Goal: Information Seeking & Learning: Learn about a topic

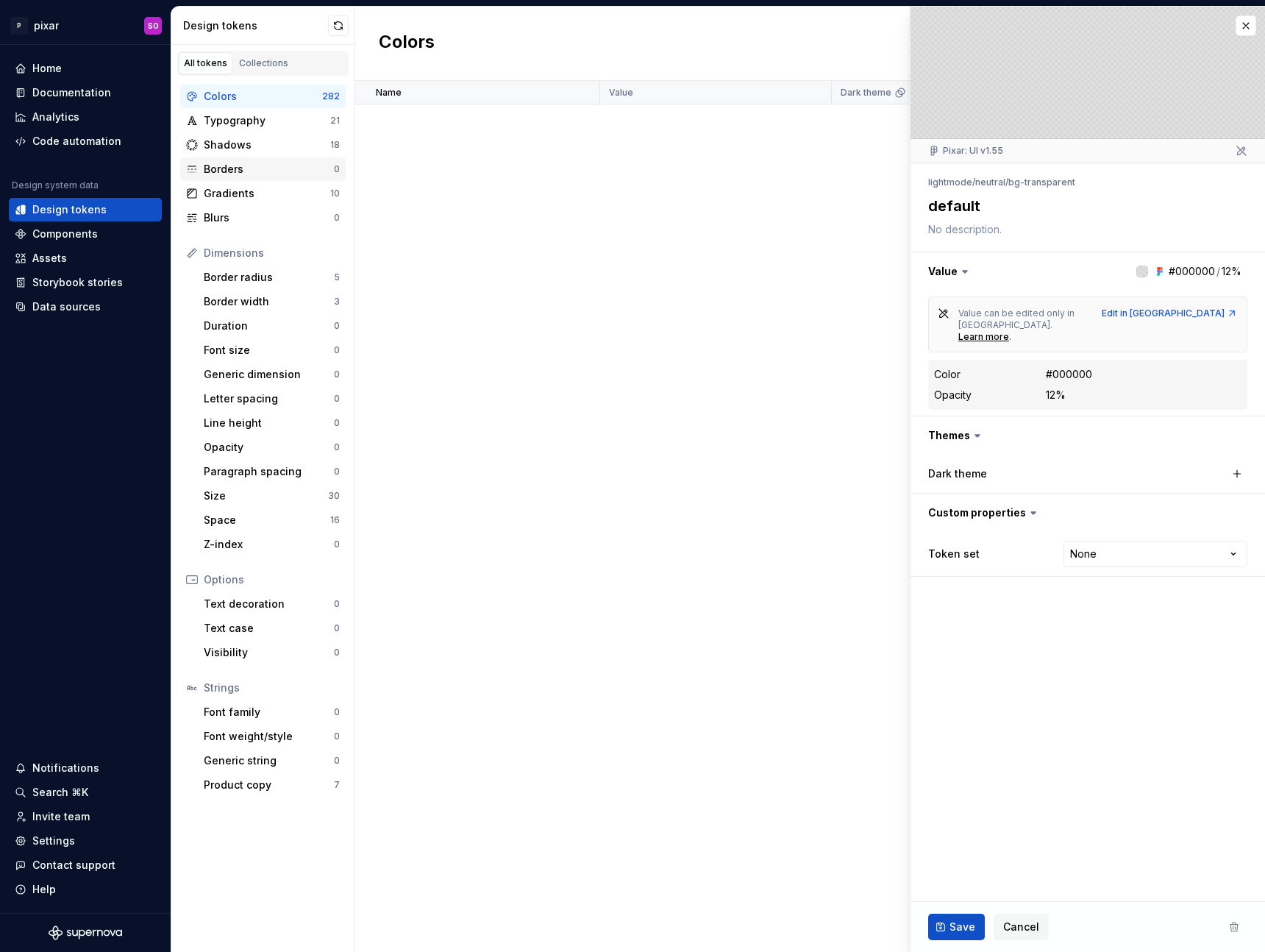
scroll to position [2720, 0]
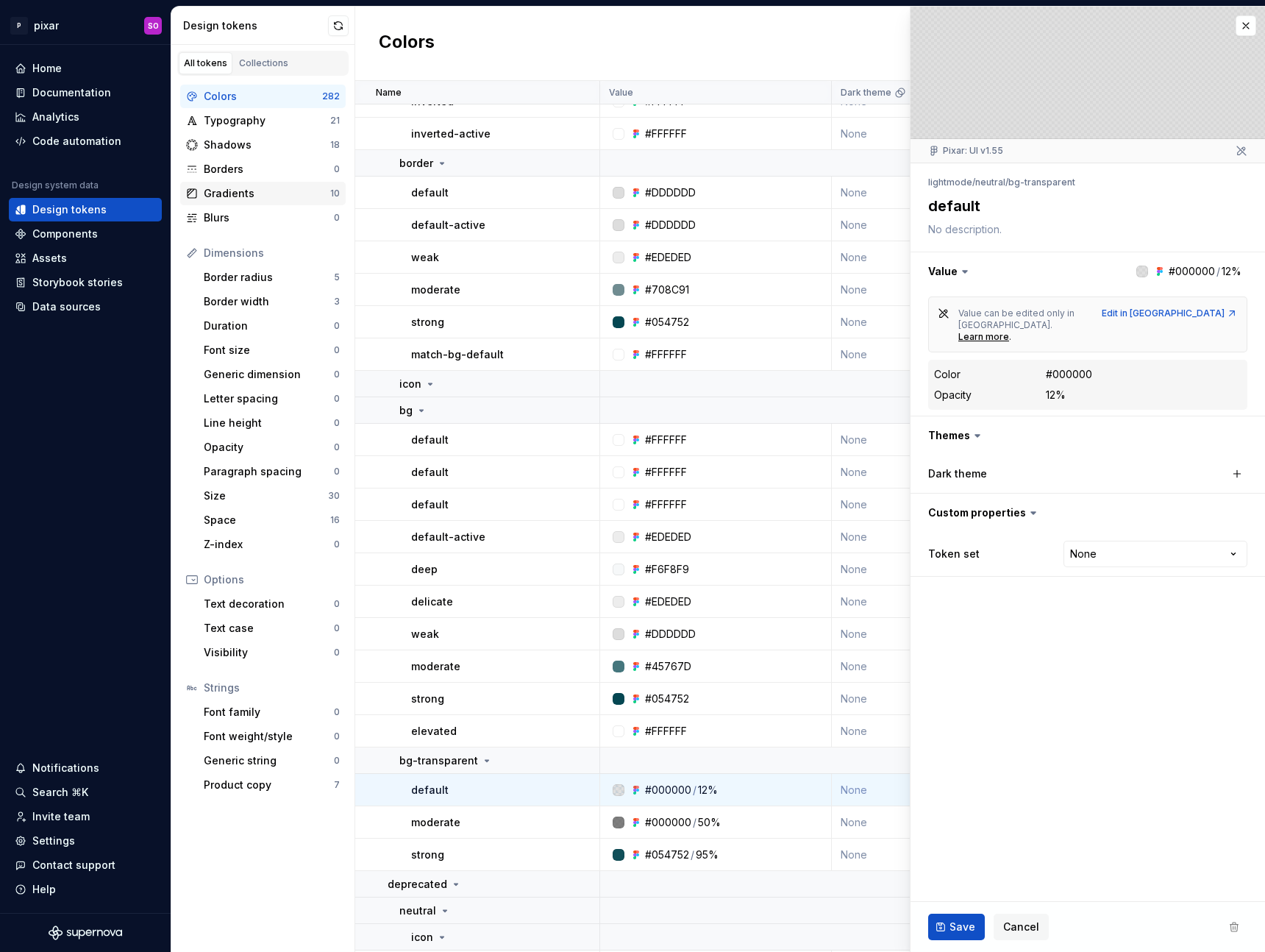
click at [248, 194] on div "Gradients" at bounding box center [267, 194] width 127 height 15
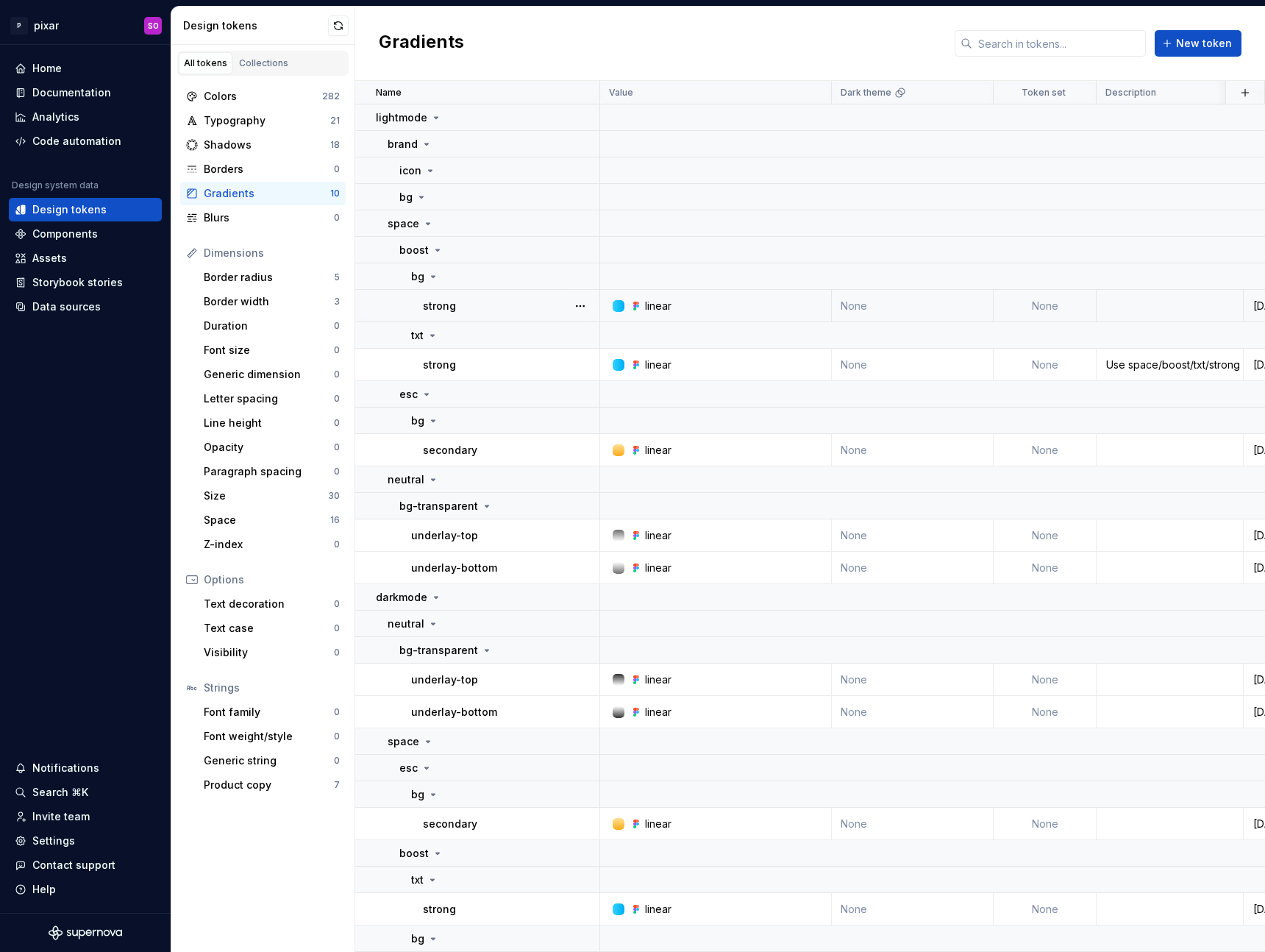
click at [659, 305] on div "linear" at bounding box center [658, 306] width 27 height 15
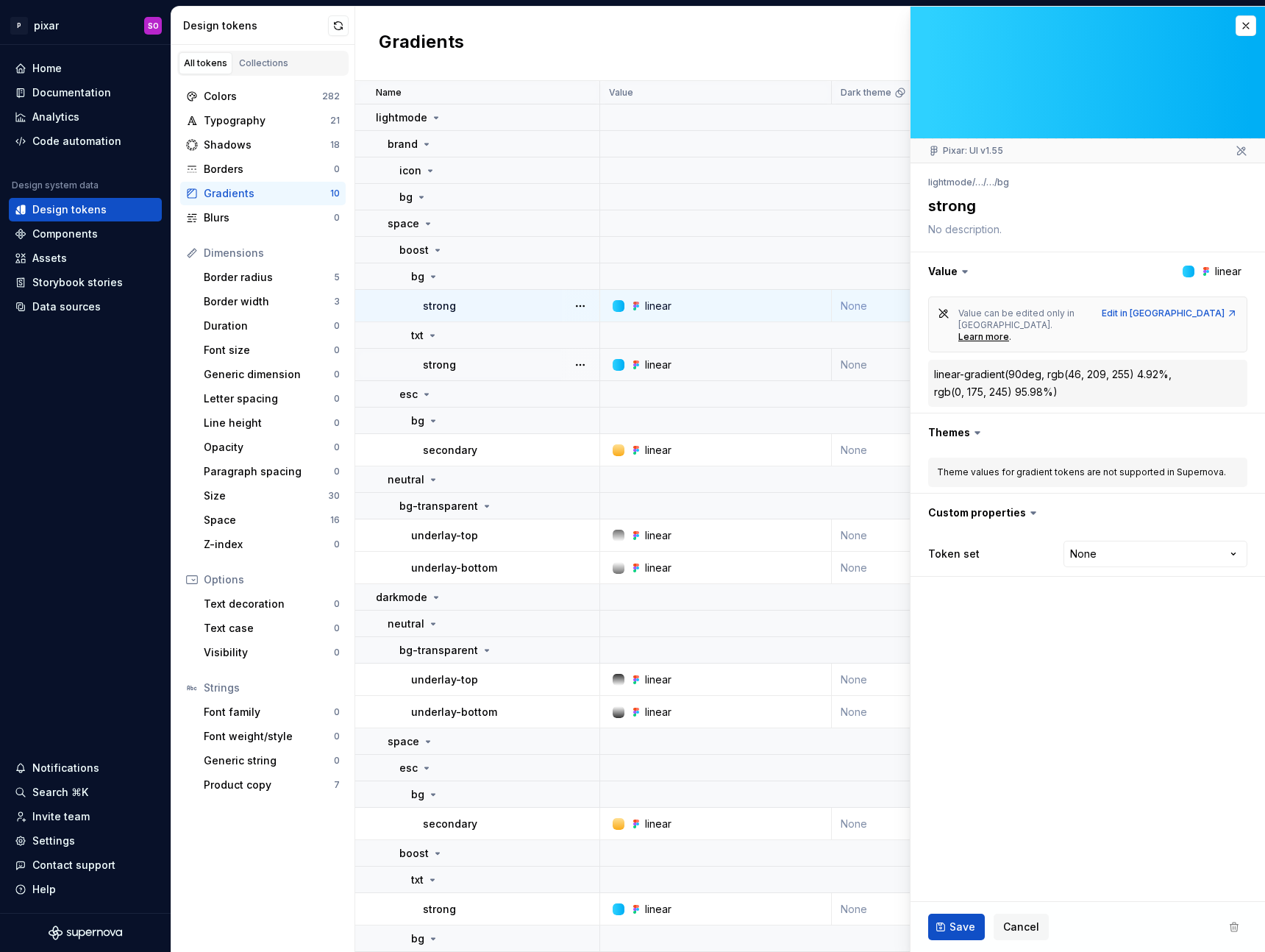
click at [650, 365] on div "linear" at bounding box center [658, 365] width 27 height 15
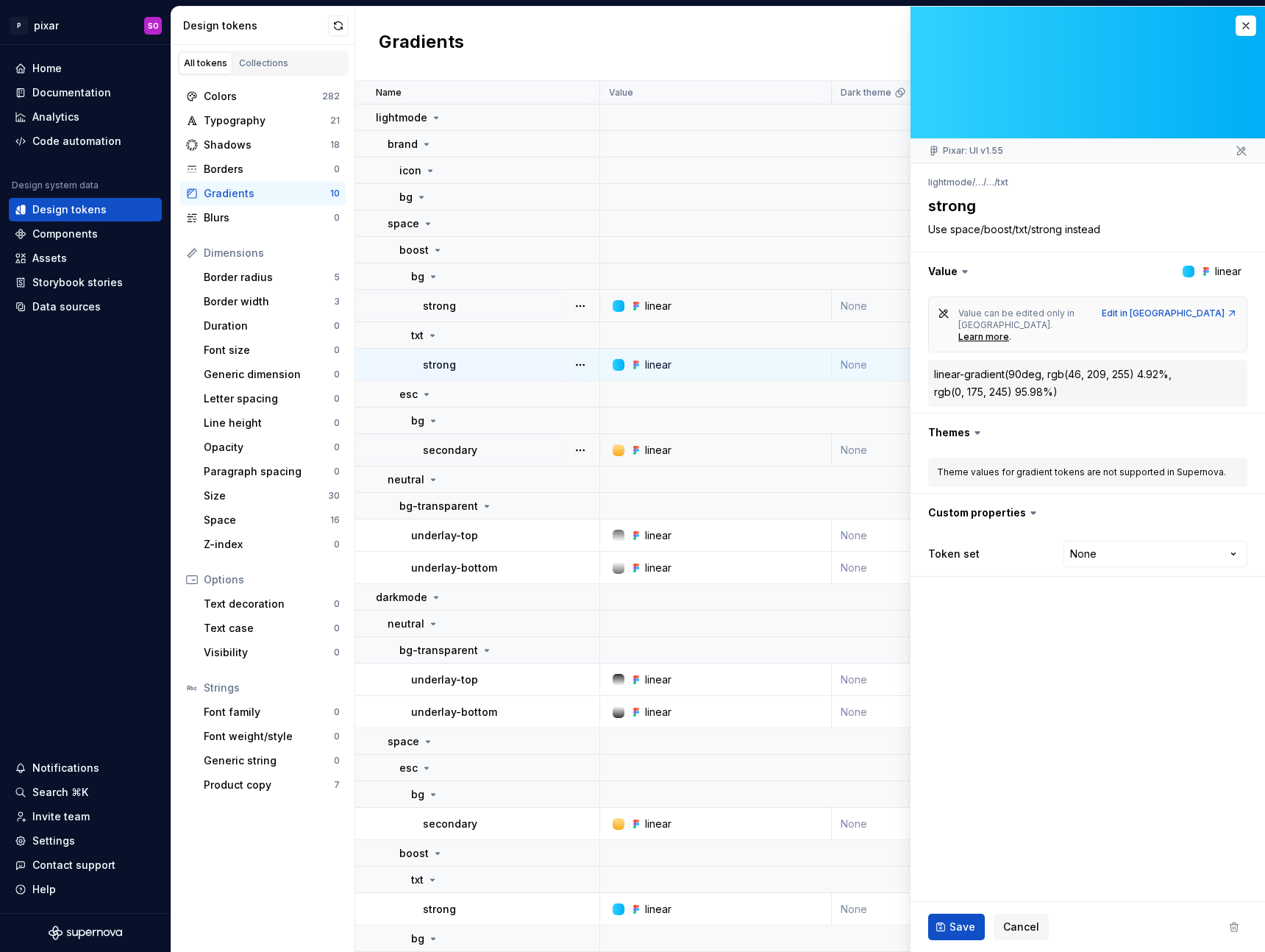
click at [654, 446] on div "linear" at bounding box center [658, 450] width 27 height 15
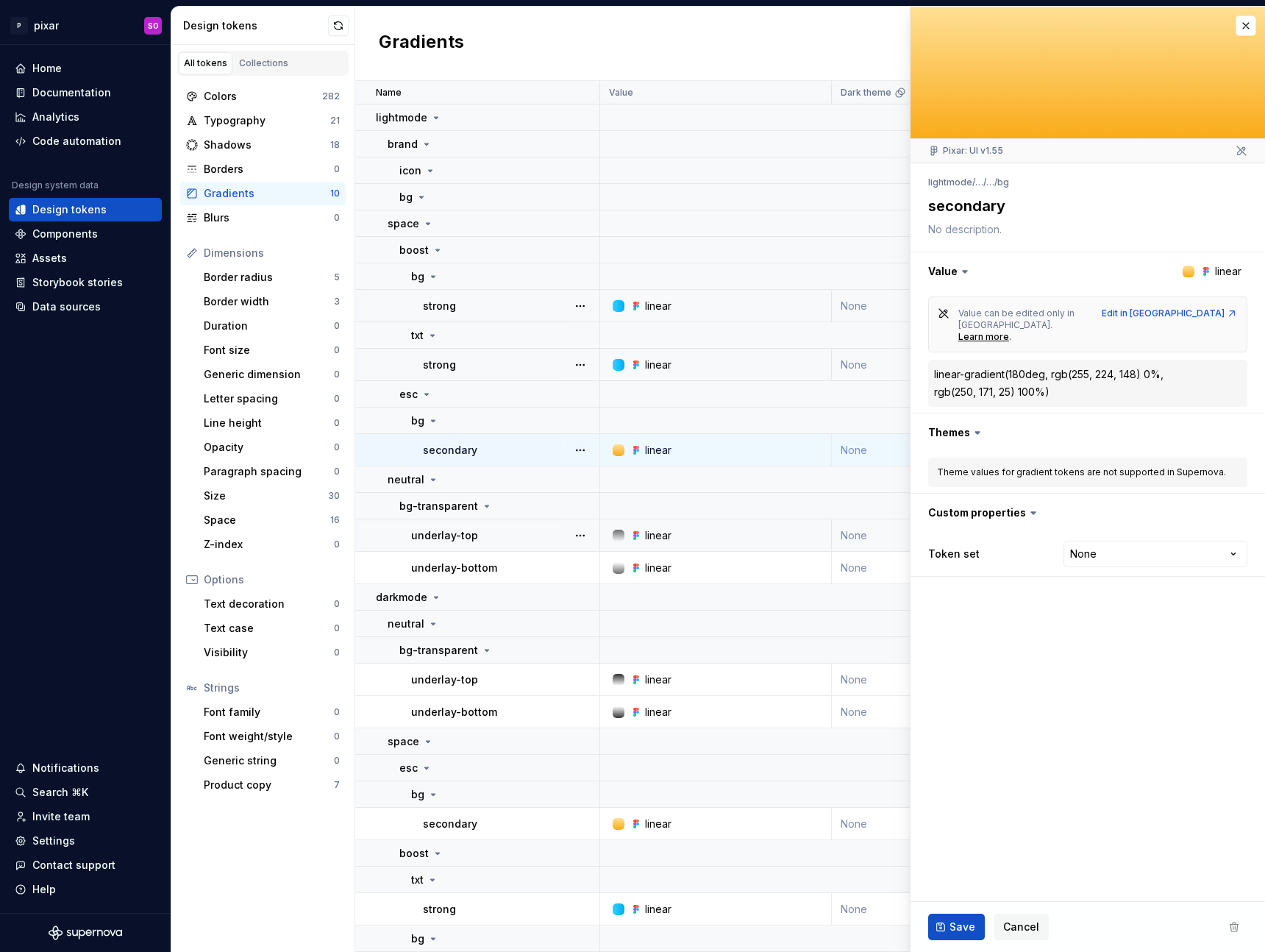
click at [658, 543] on td "linear" at bounding box center [716, 535] width 231 height 33
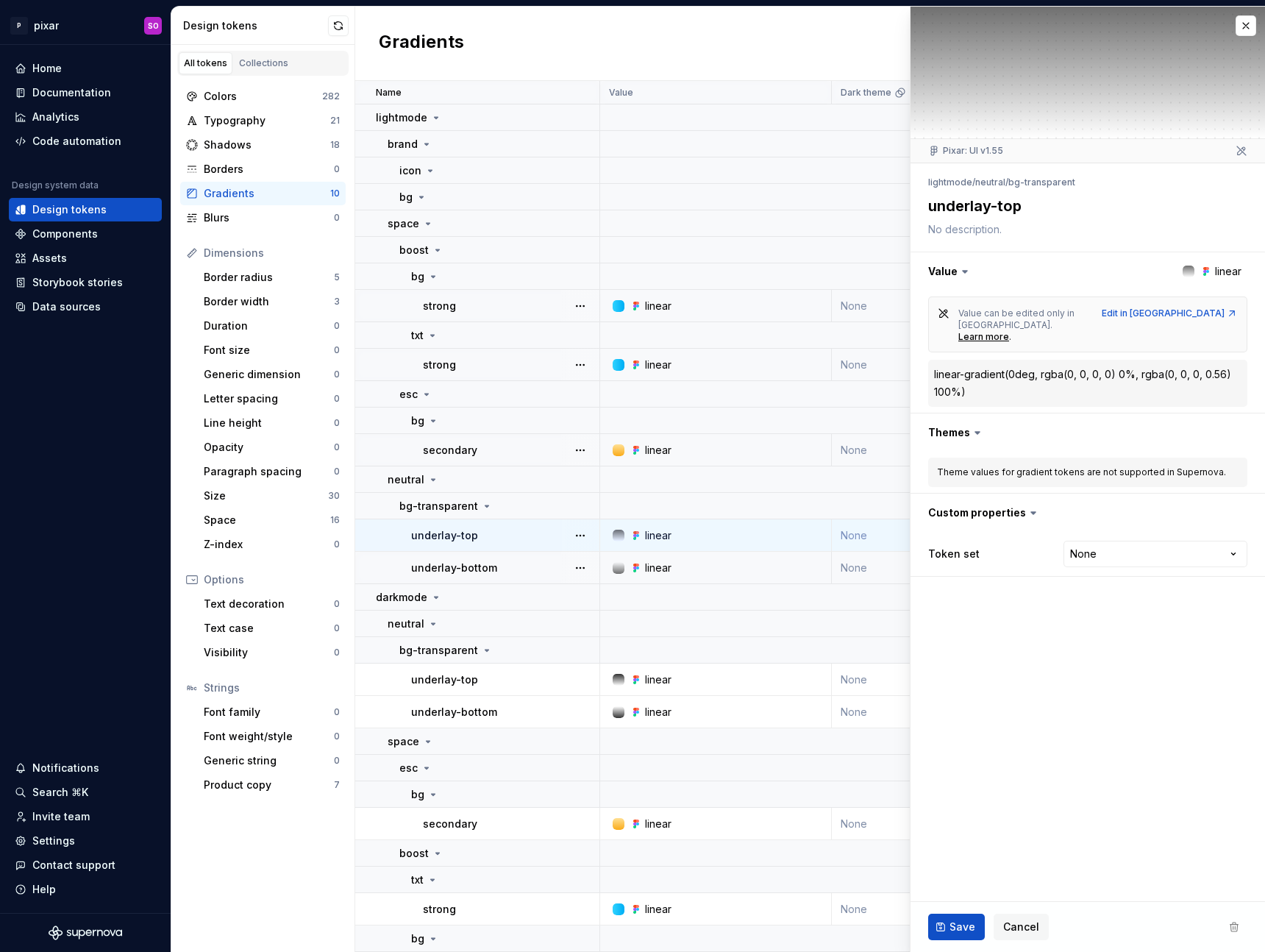
click at [661, 570] on div "linear" at bounding box center [658, 568] width 27 height 15
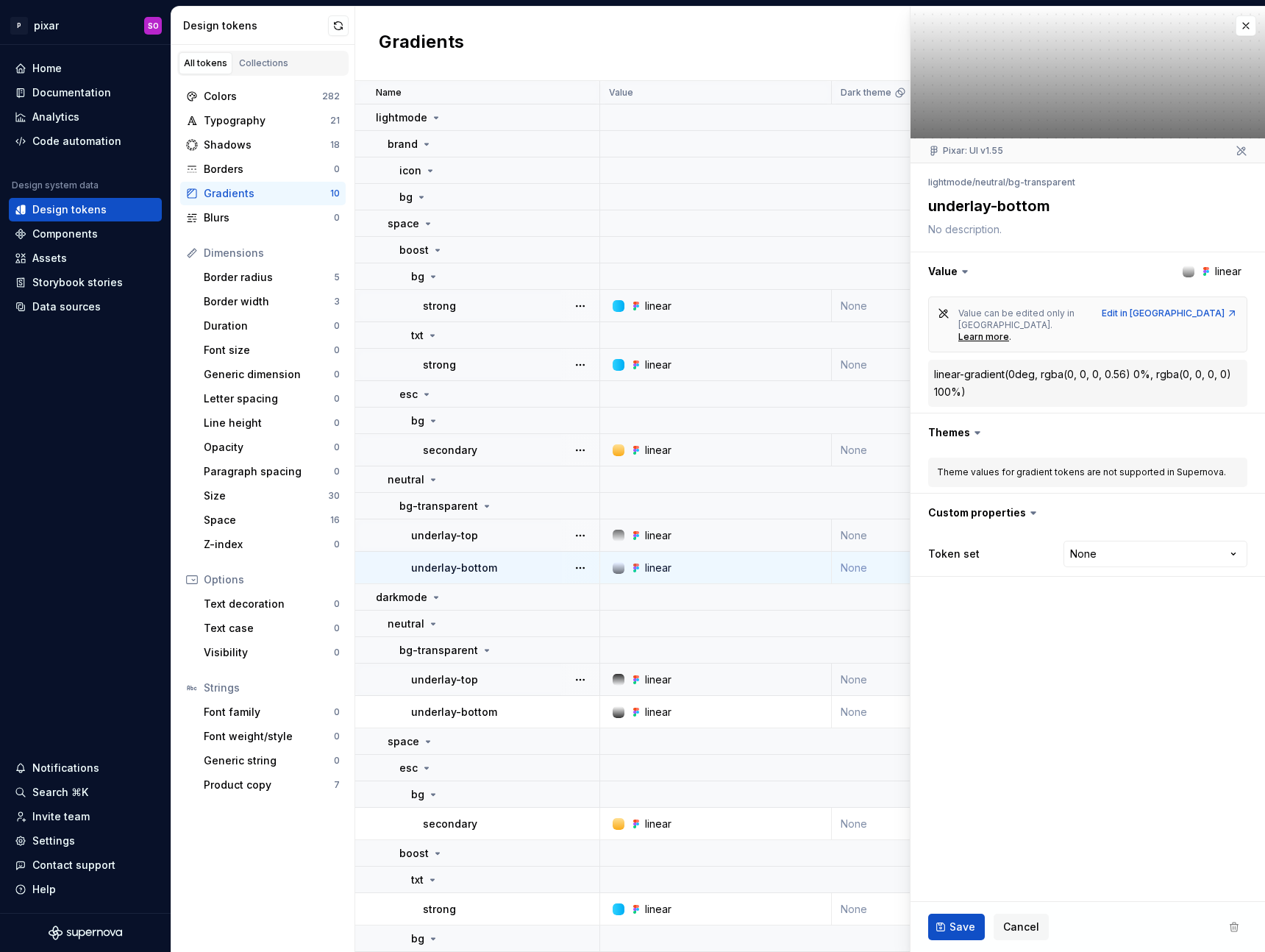
click at [641, 678] on icon at bounding box center [636, 680] width 12 height 12
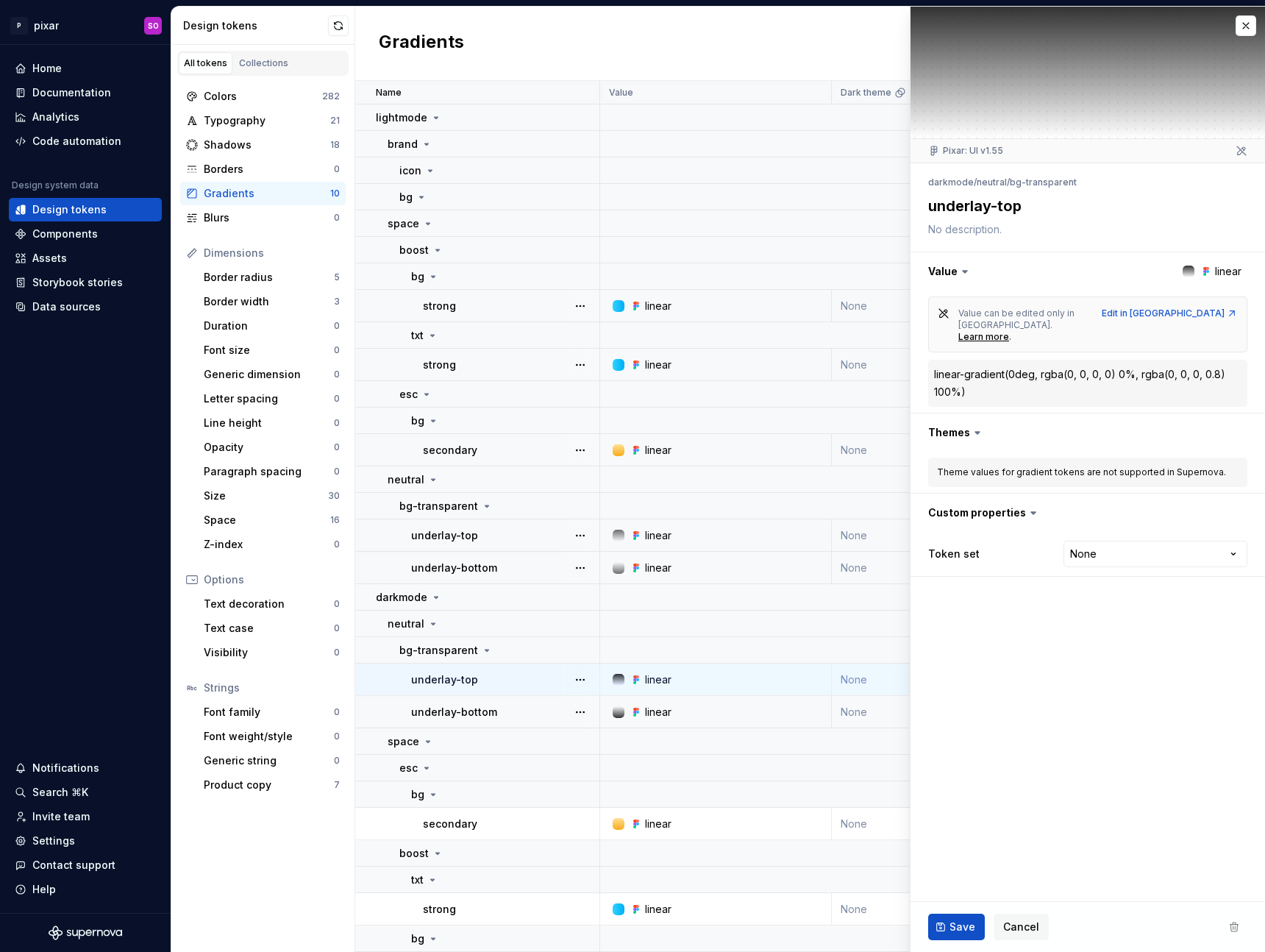
click at [654, 712] on div "linear" at bounding box center [658, 712] width 27 height 15
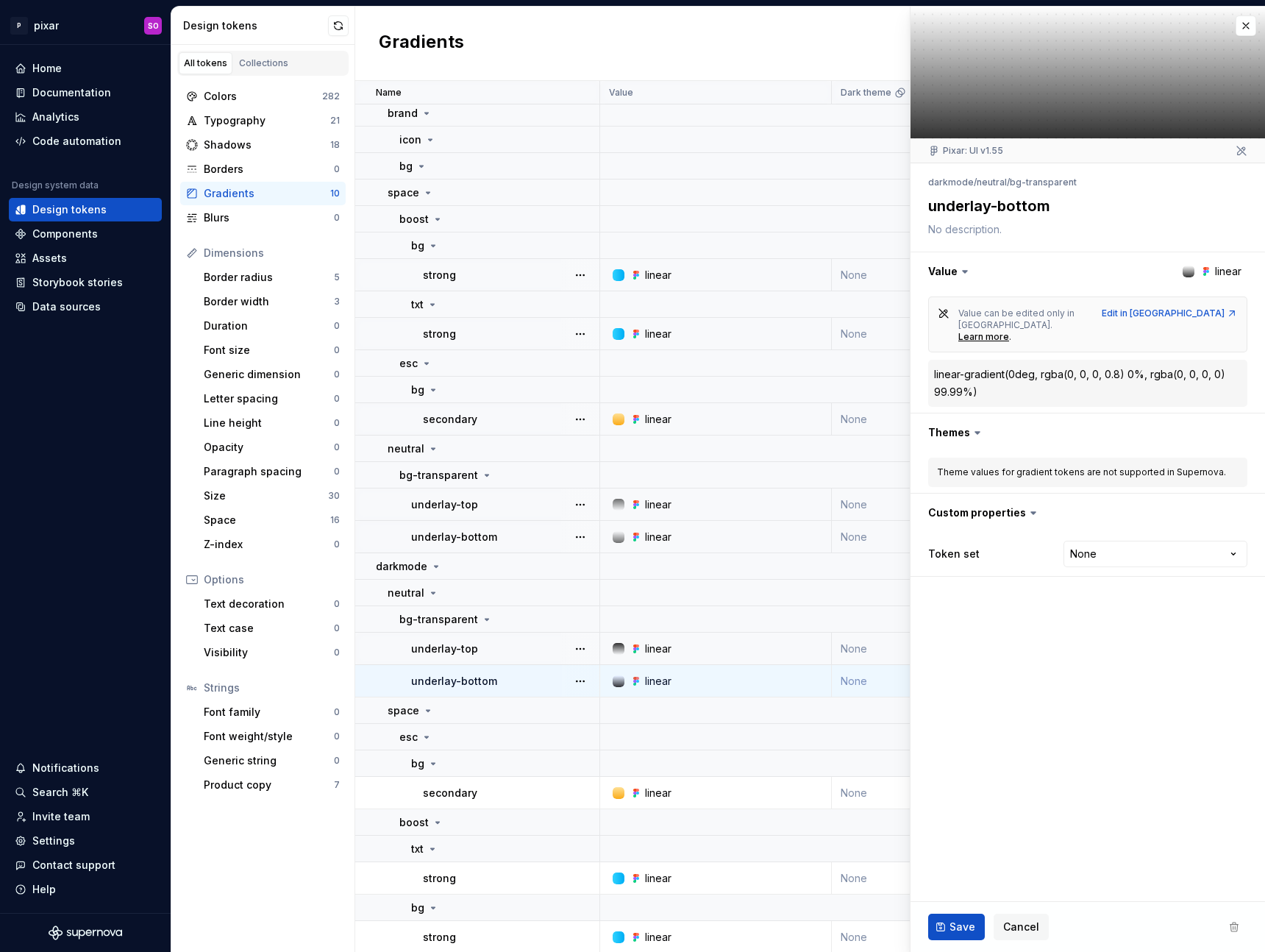
scroll to position [60, 0]
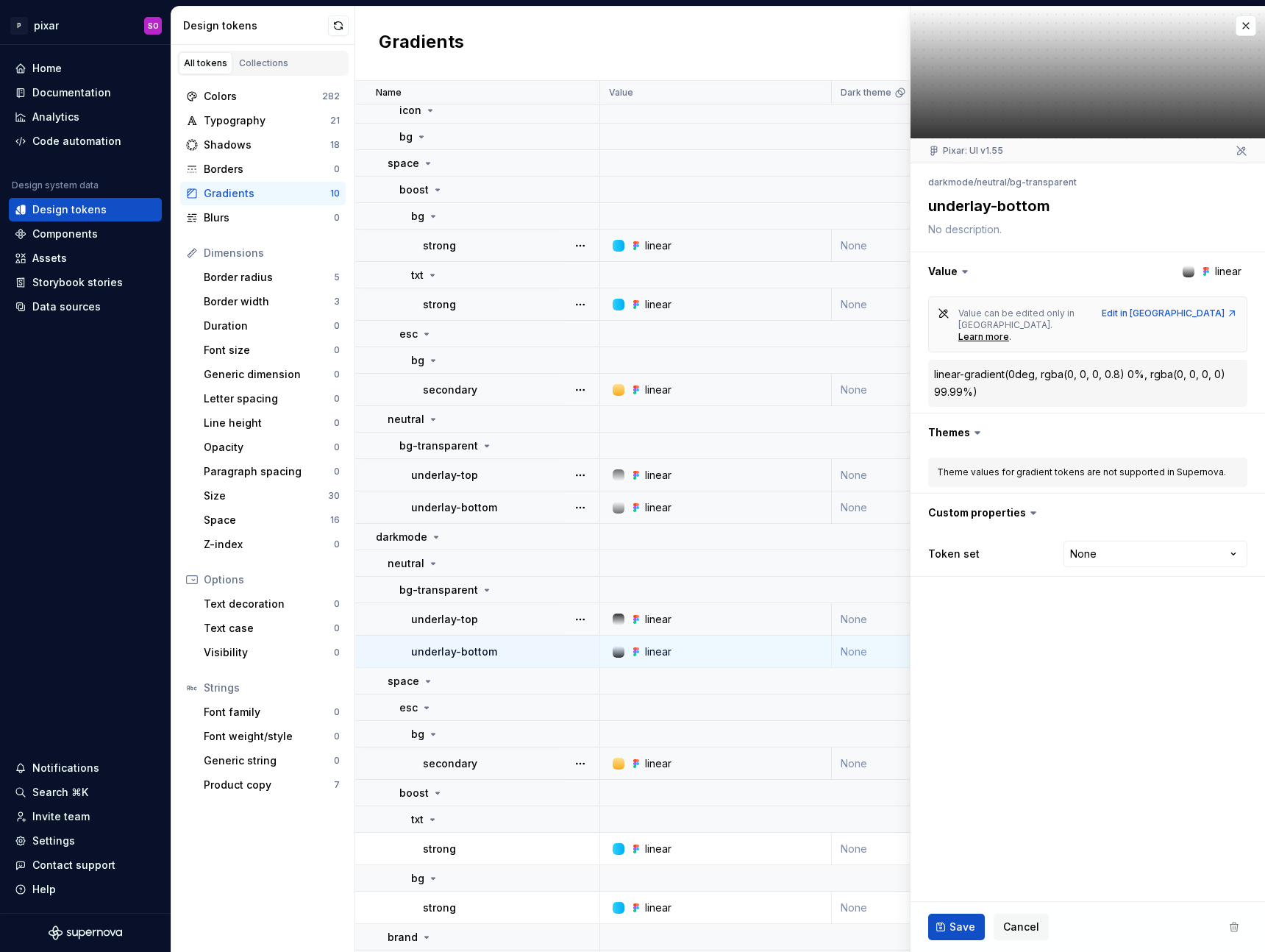
click at [668, 767] on div "linear" at bounding box center [658, 764] width 27 height 15
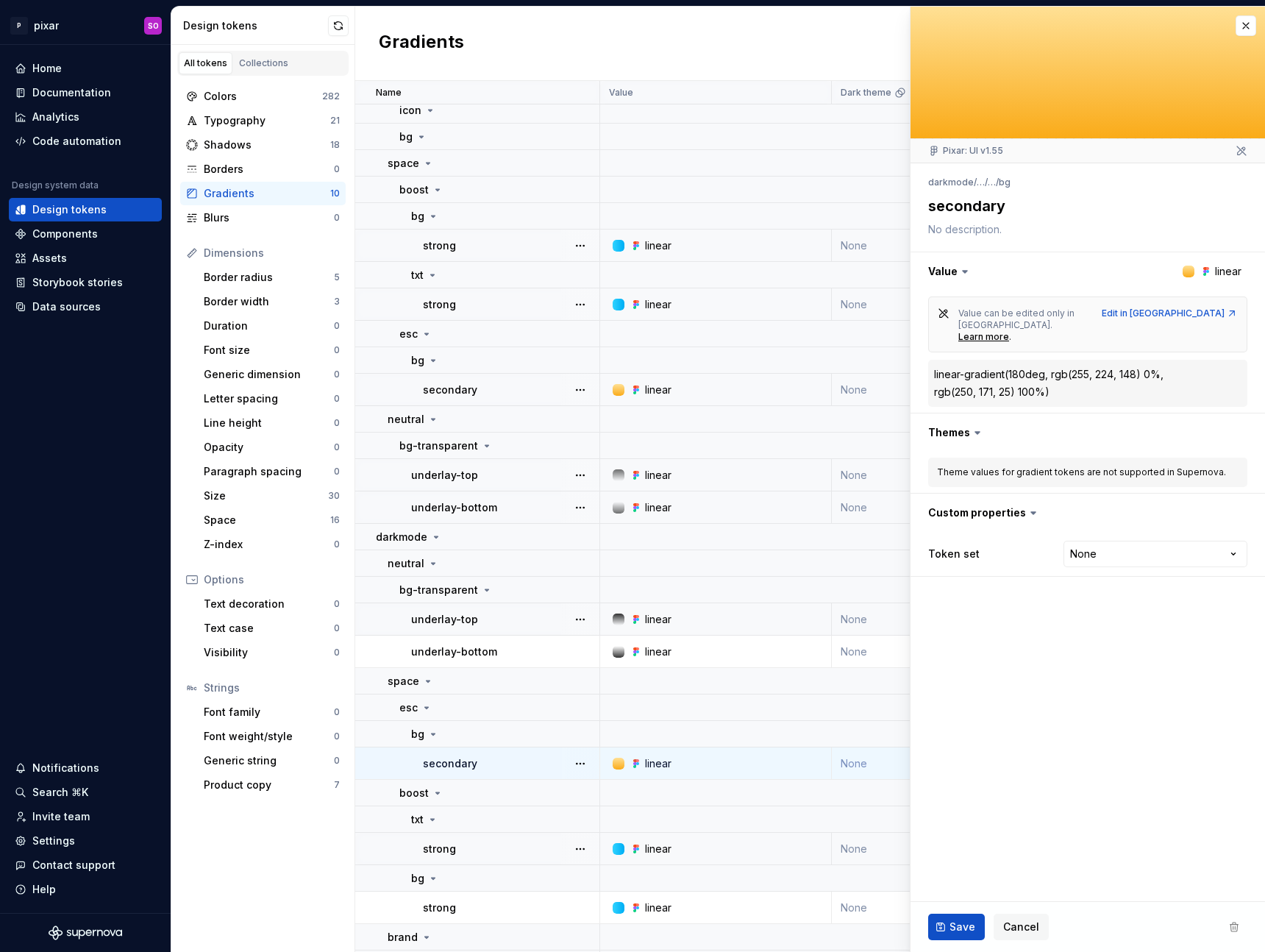
click at [668, 856] on div "linear" at bounding box center [658, 849] width 27 height 15
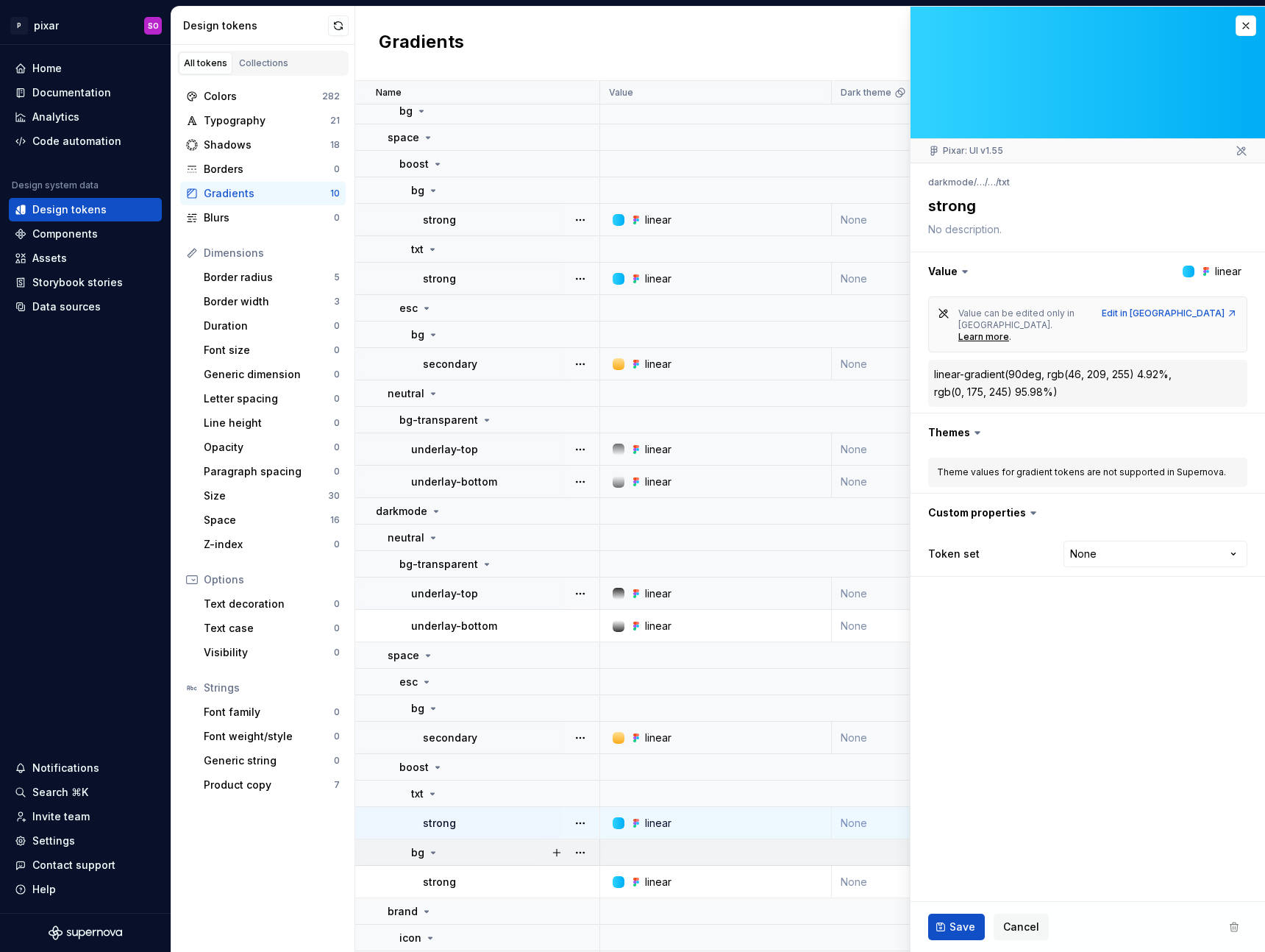
scroll to position [117, 0]
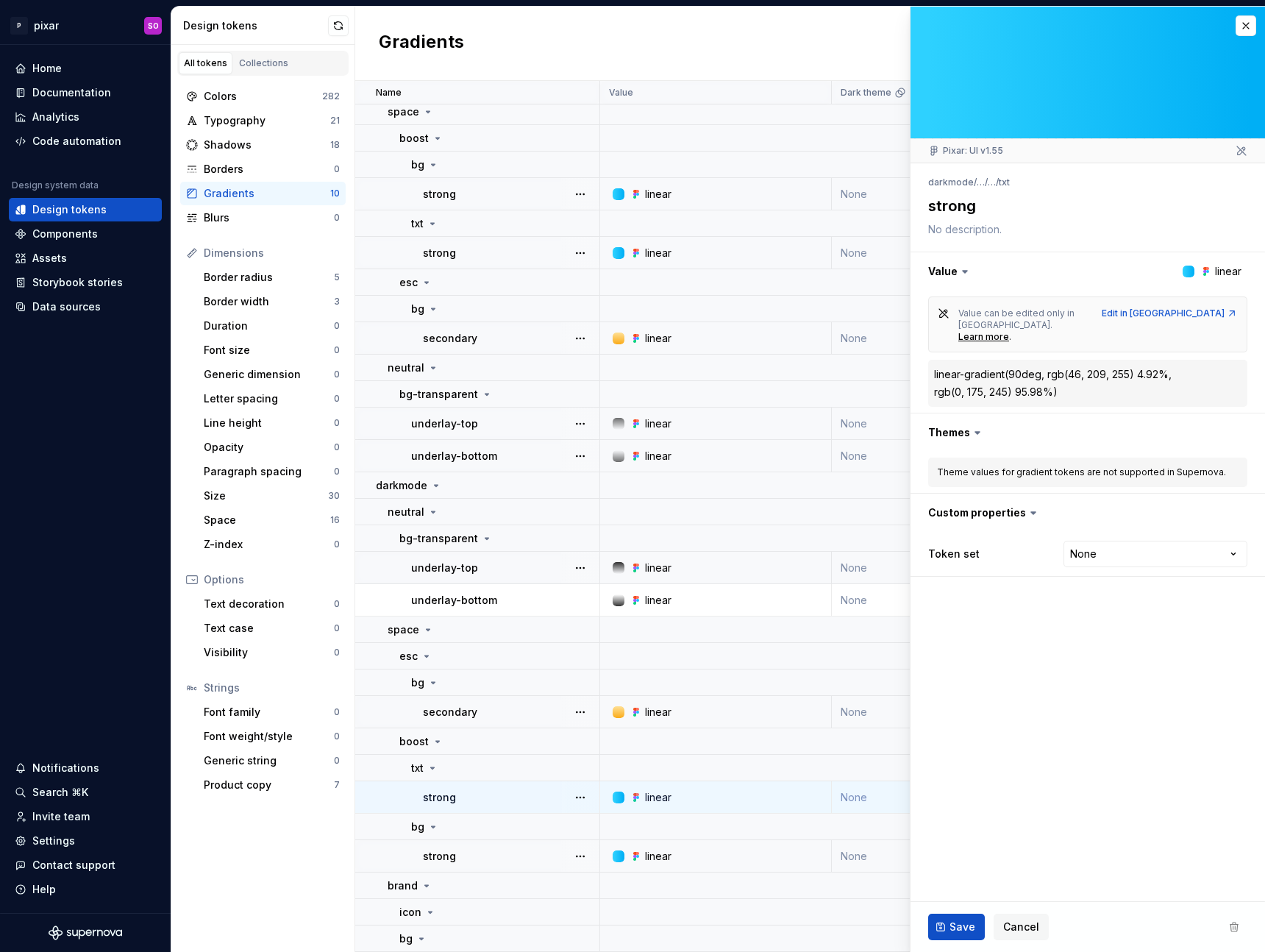
click at [668, 856] on div "linear" at bounding box center [658, 856] width 27 height 15
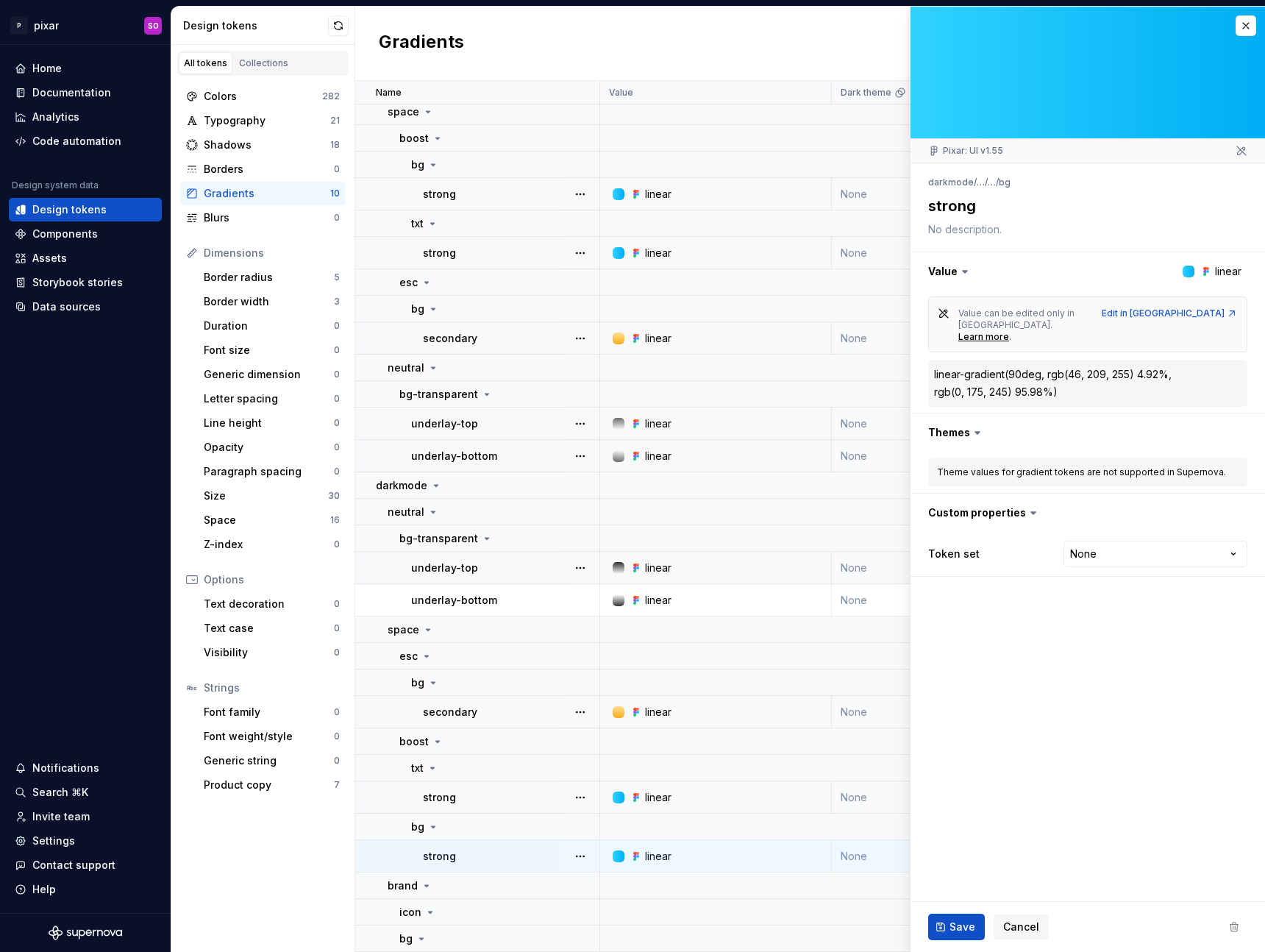
click at [997, 367] on div "linear-gradient(90deg," at bounding box center [989, 374] width 110 height 15
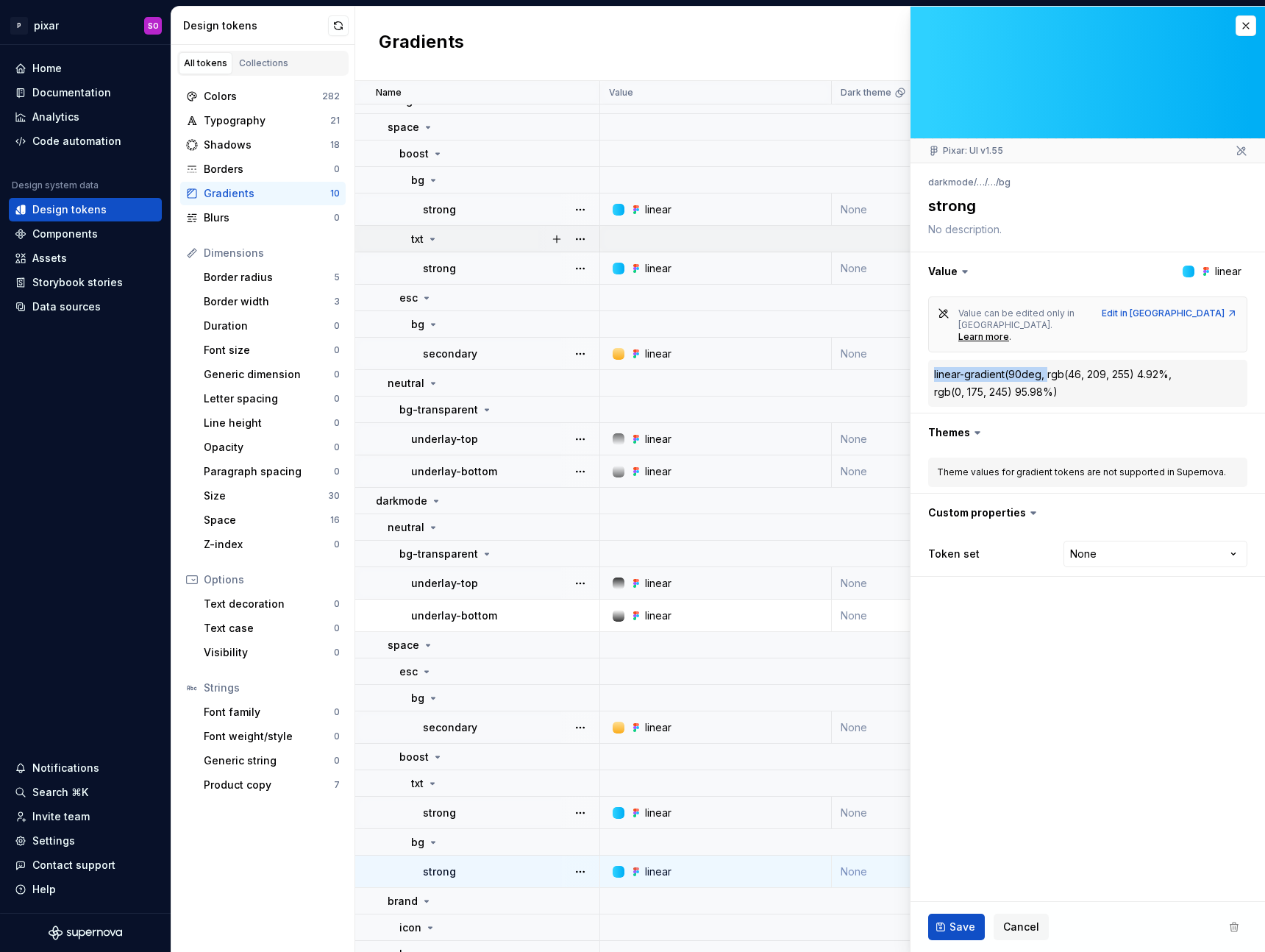
scroll to position [120, 0]
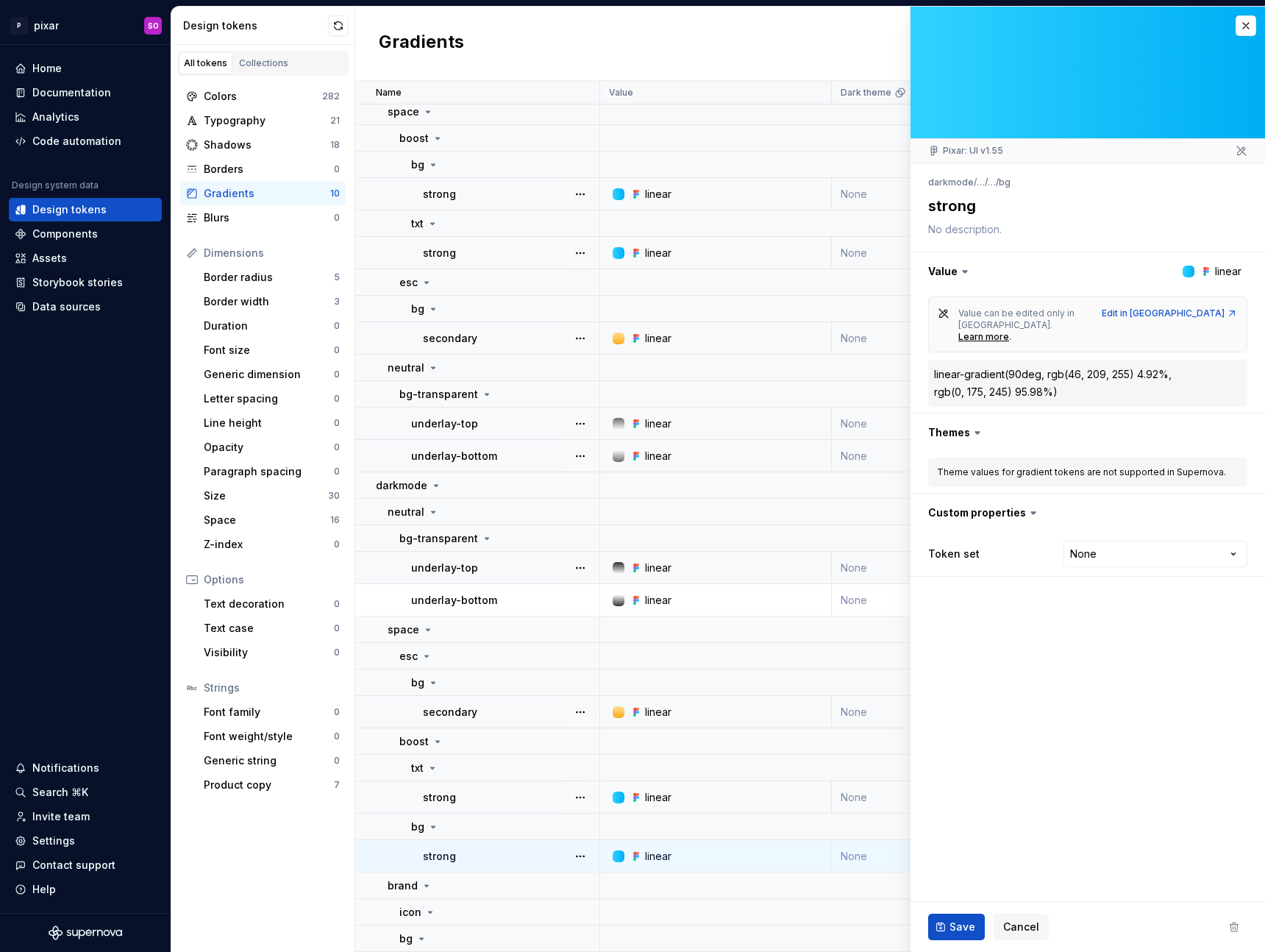
click at [725, 424] on td "linear" at bounding box center [716, 424] width 231 height 33
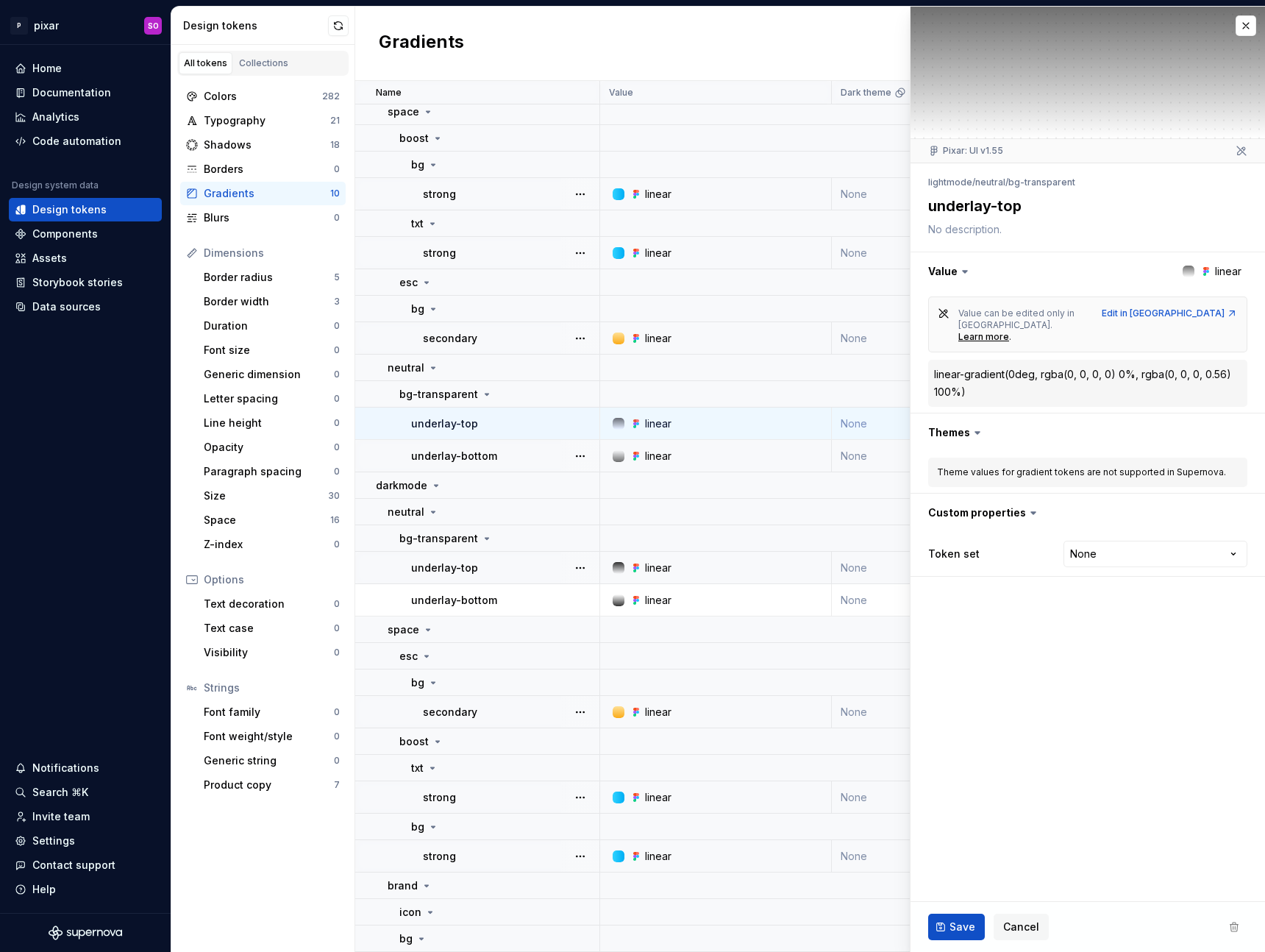
click at [715, 449] on div "linear" at bounding box center [720, 456] width 221 height 15
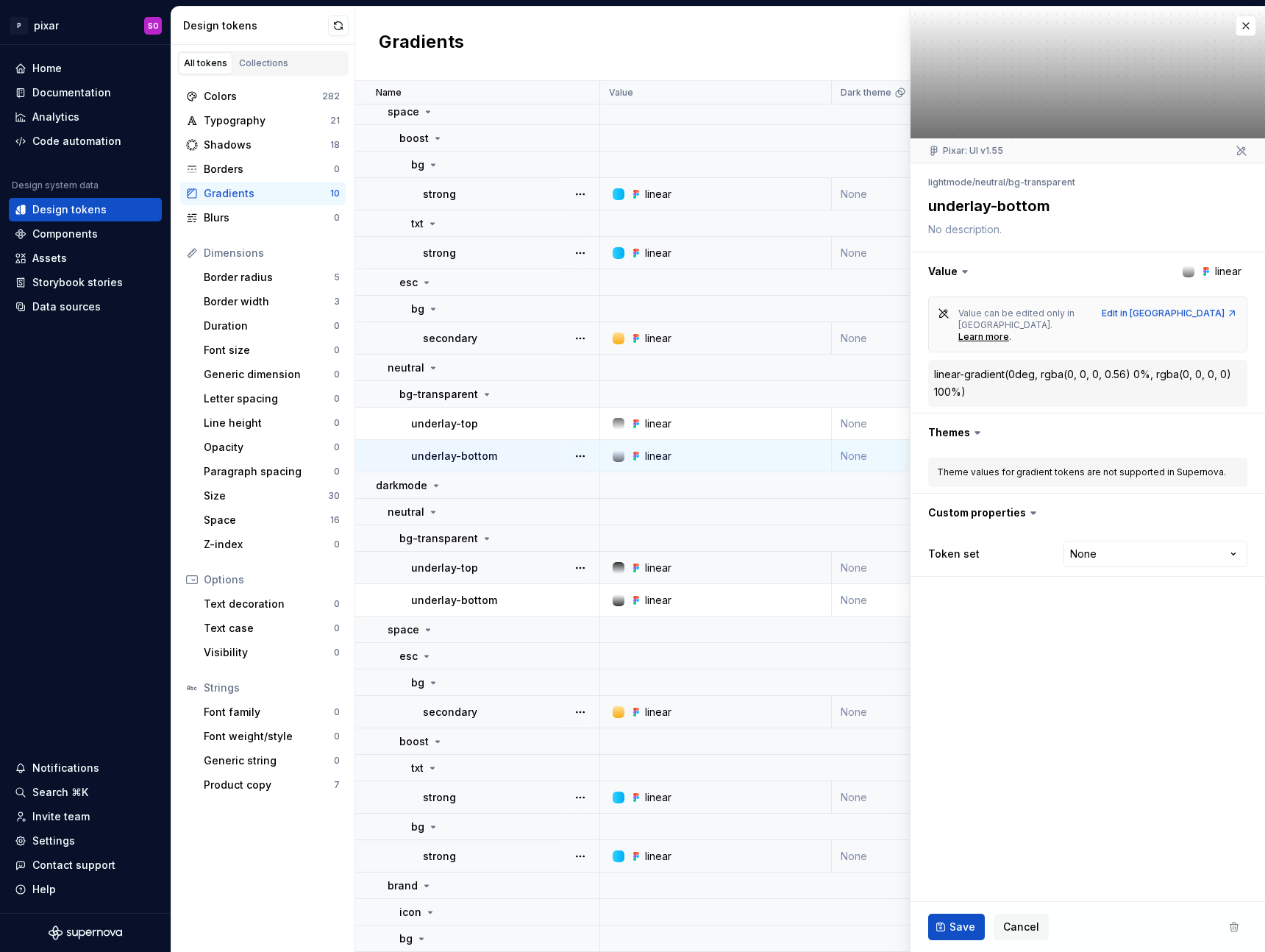
click at [670, 322] on td "linear" at bounding box center [716, 338] width 231 height 33
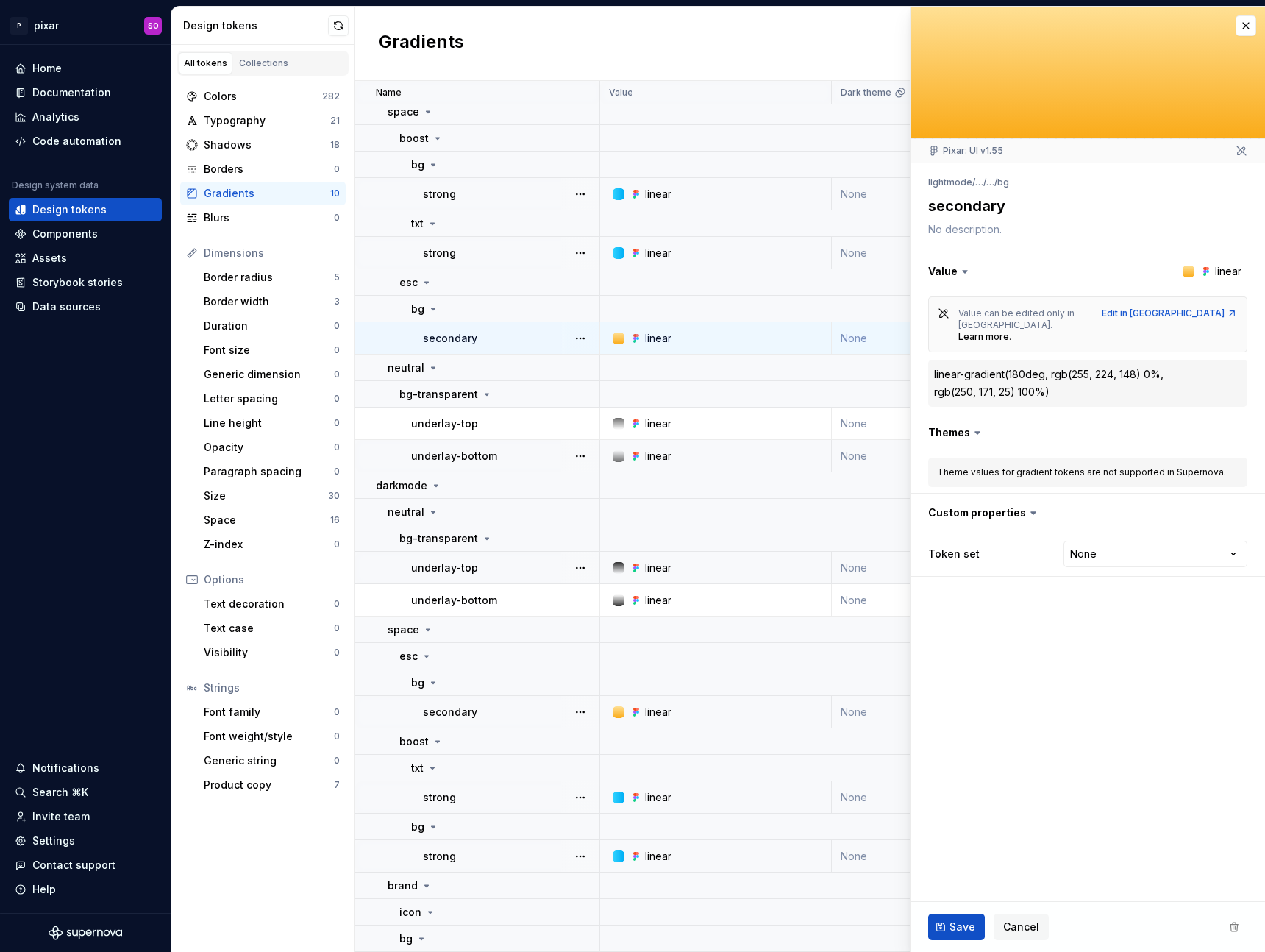
click at [671, 331] on div "linear" at bounding box center [658, 338] width 27 height 15
click at [677, 245] on div "linear" at bounding box center [720, 253] width 221 height 15
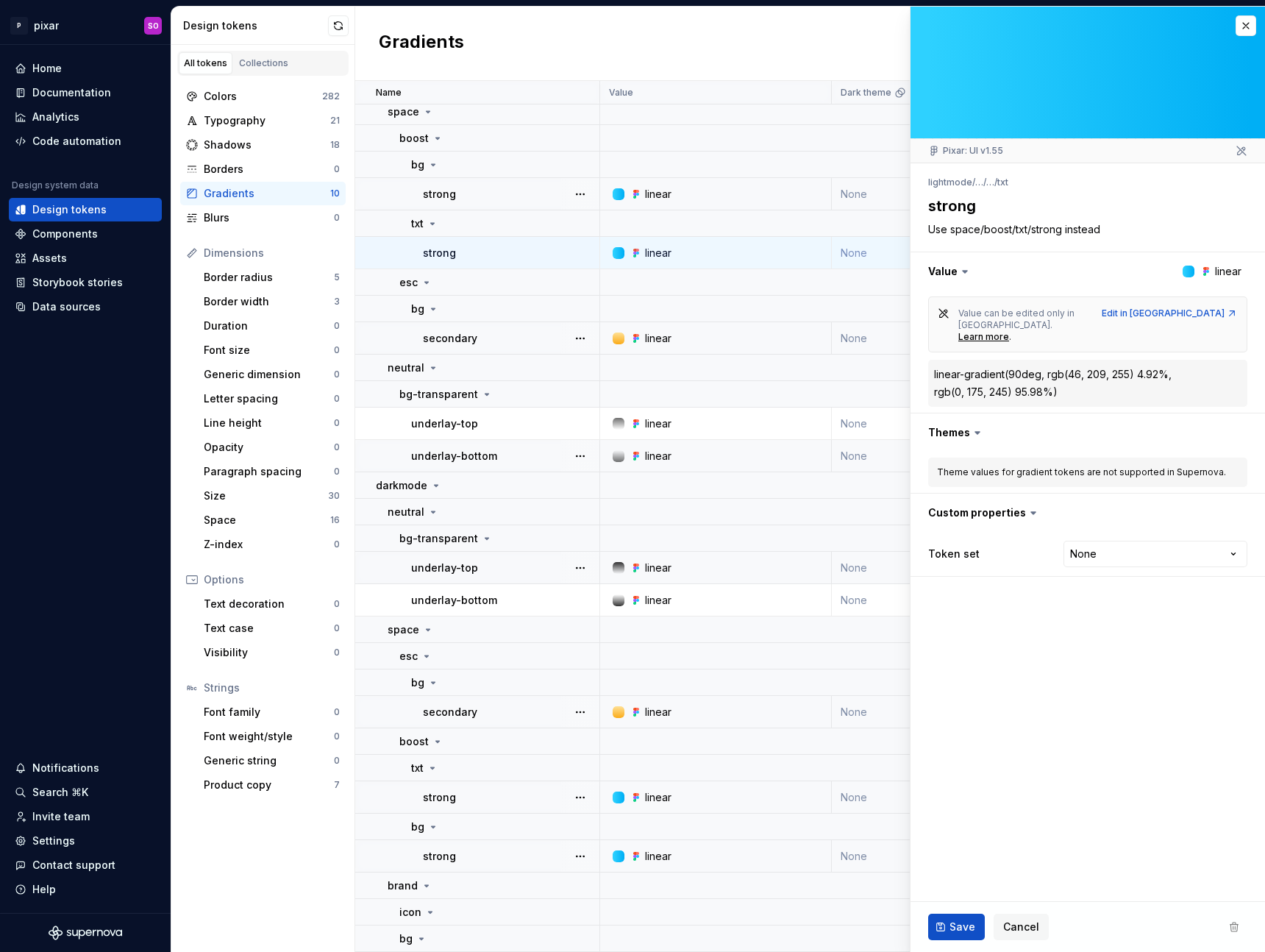
click at [673, 187] on div "linear" at bounding box center [720, 194] width 221 height 15
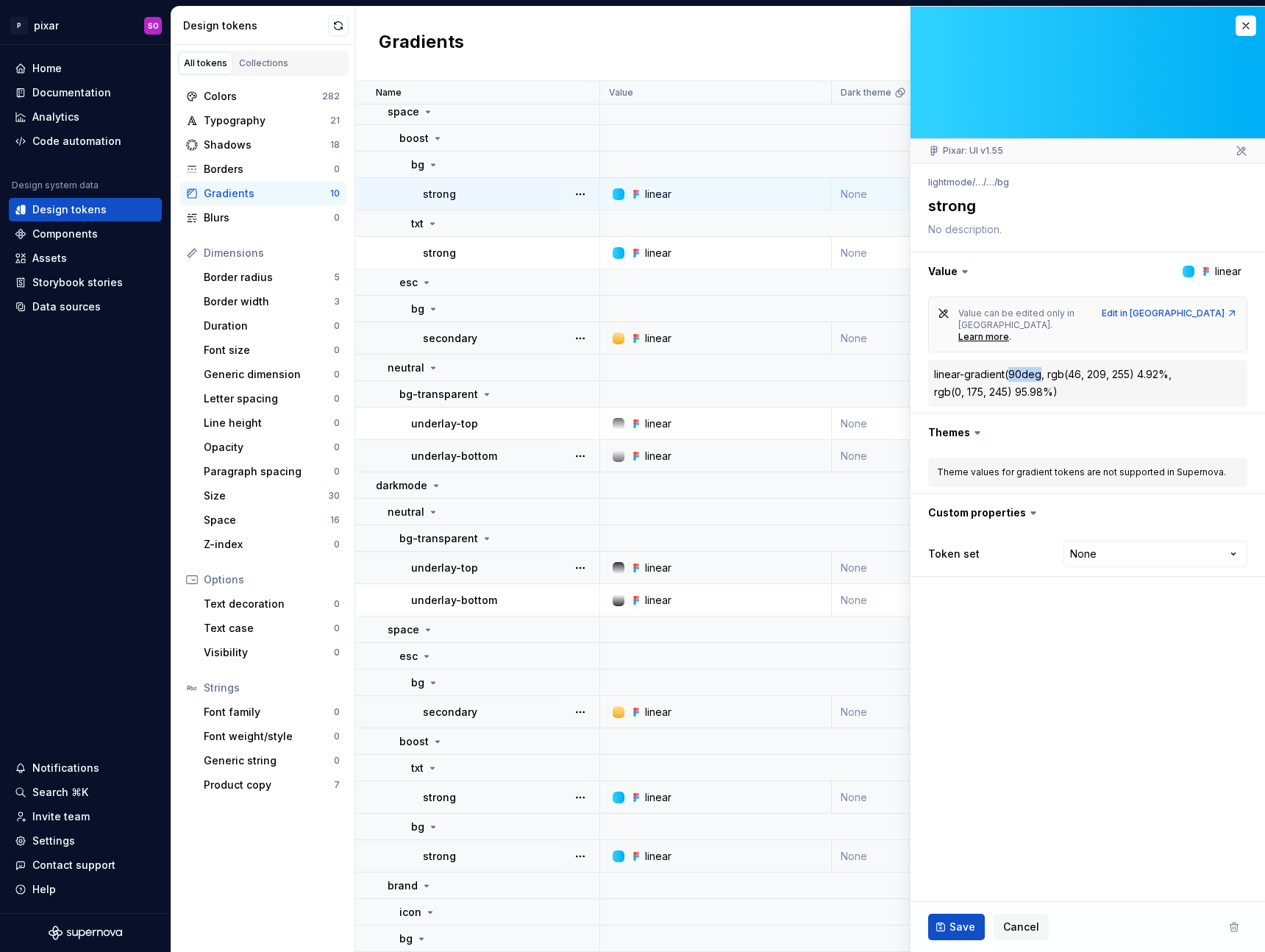
drag, startPoint x: 1039, startPoint y: 354, endPoint x: 1009, endPoint y: 357, distance: 30.1
click at [1009, 367] on div "linear-gradient(90deg," at bounding box center [989, 374] width 110 height 15
copy div "90deg"
click at [1112, 659] on fieldset "Pixar: UI v1.55 lightmode / … / … / bg strong Value linear Value can be edited …" at bounding box center [1088, 479] width 354 height 945
click at [1112, 657] on fieldset "Pixar: UI v1.55 lightmode / … / … / bg strong Value linear Value can be edited …" at bounding box center [1088, 479] width 354 height 945
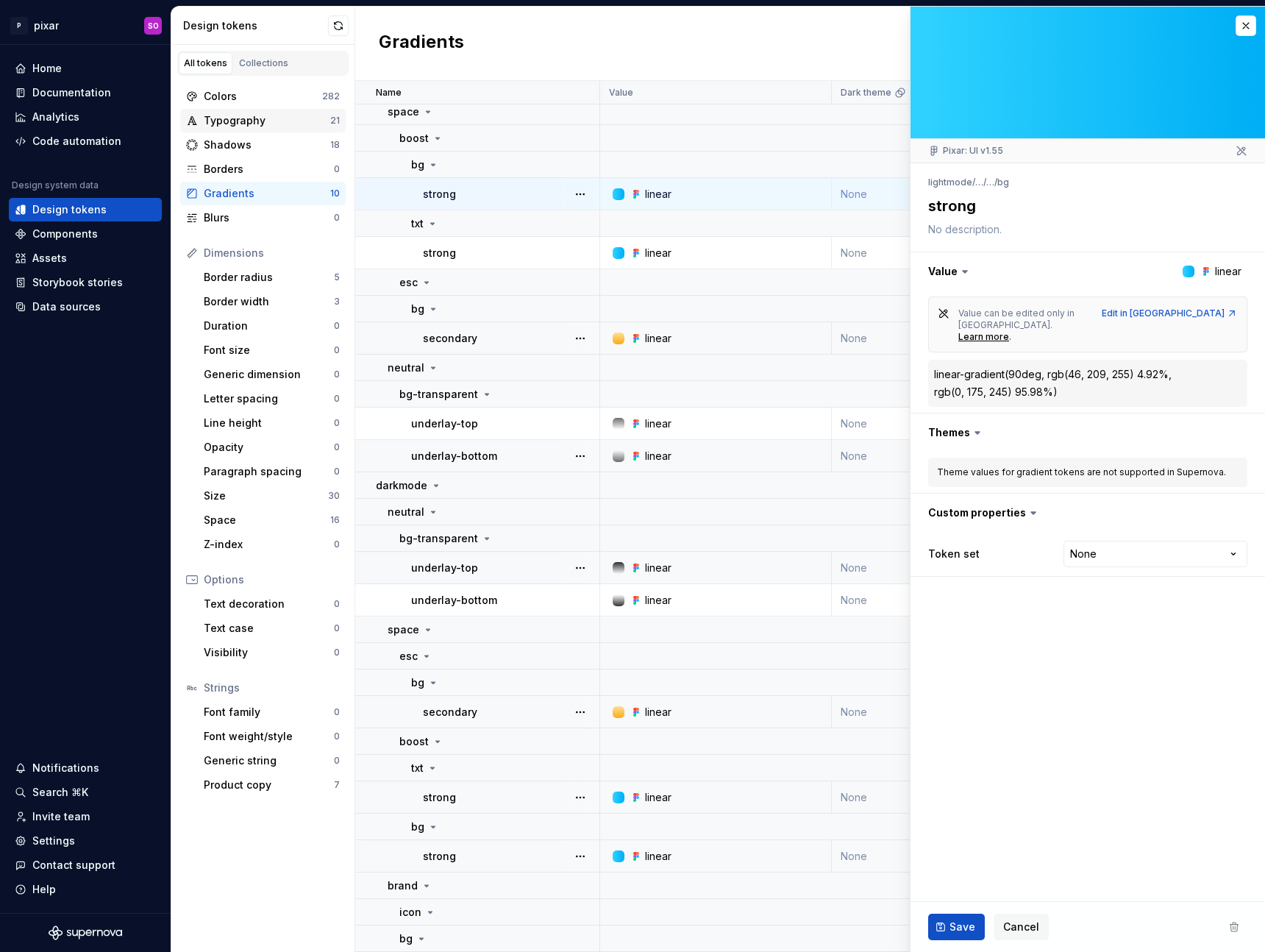
click at [274, 123] on div "Typography" at bounding box center [267, 121] width 127 height 15
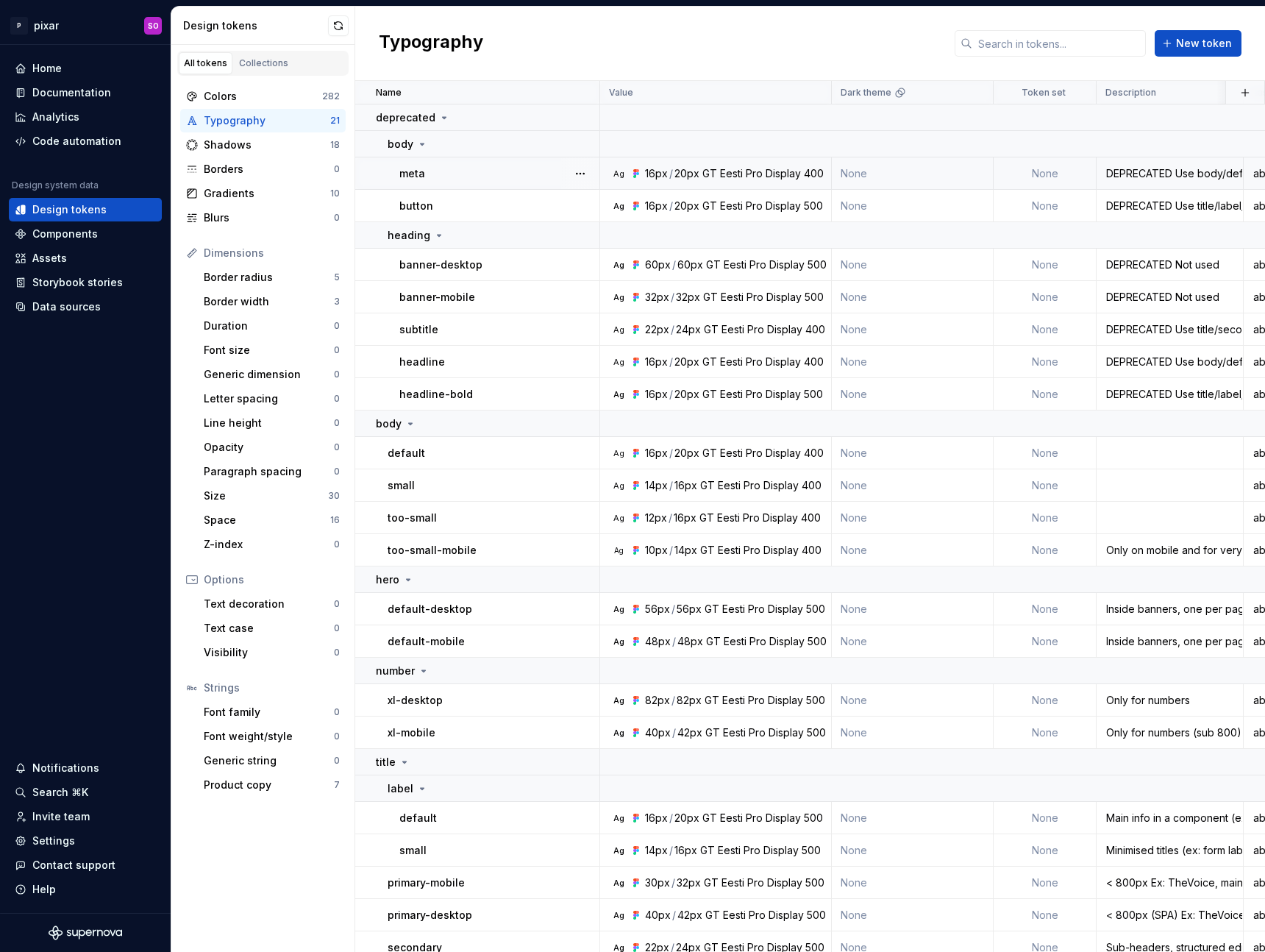
click at [761, 181] on td "Ag 16px / 20px GT Eesti Pro Display 400" at bounding box center [716, 173] width 231 height 33
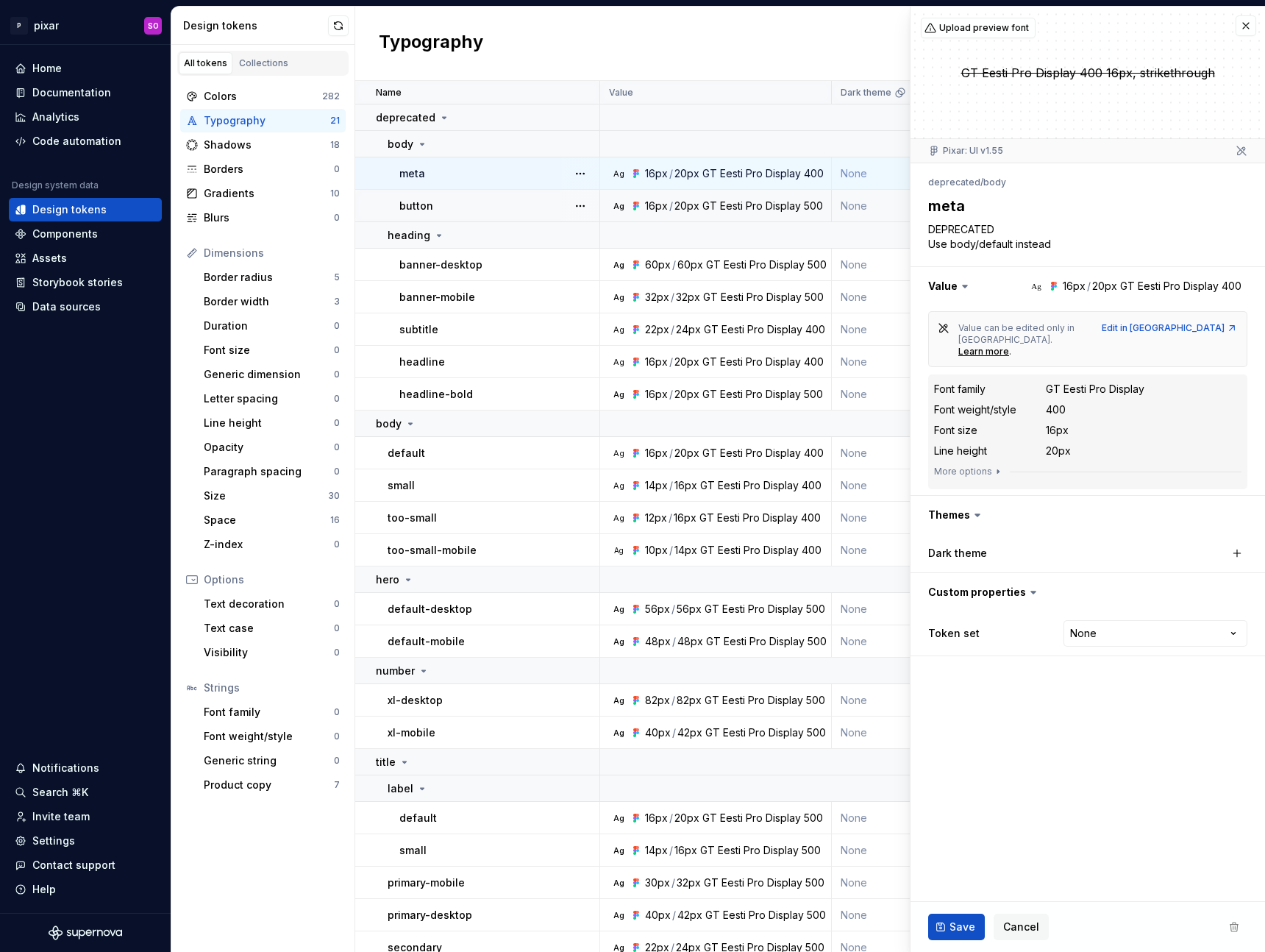
click at [747, 199] on div "GT Eesti Pro Display" at bounding box center [751, 206] width 99 height 15
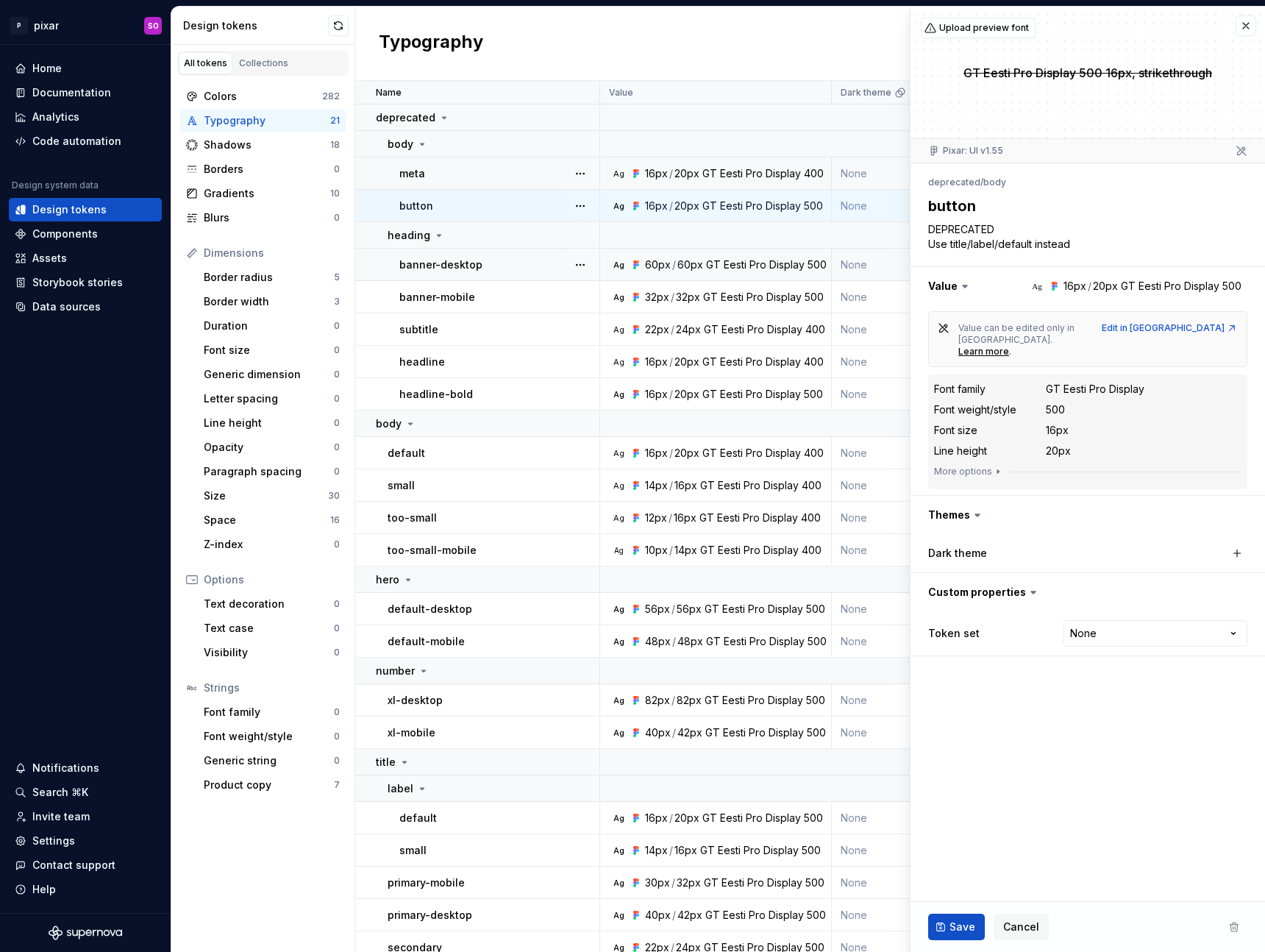
click at [732, 273] on td "Ag 60px / 60px GT Eesti Pro Display 500" at bounding box center [716, 265] width 231 height 33
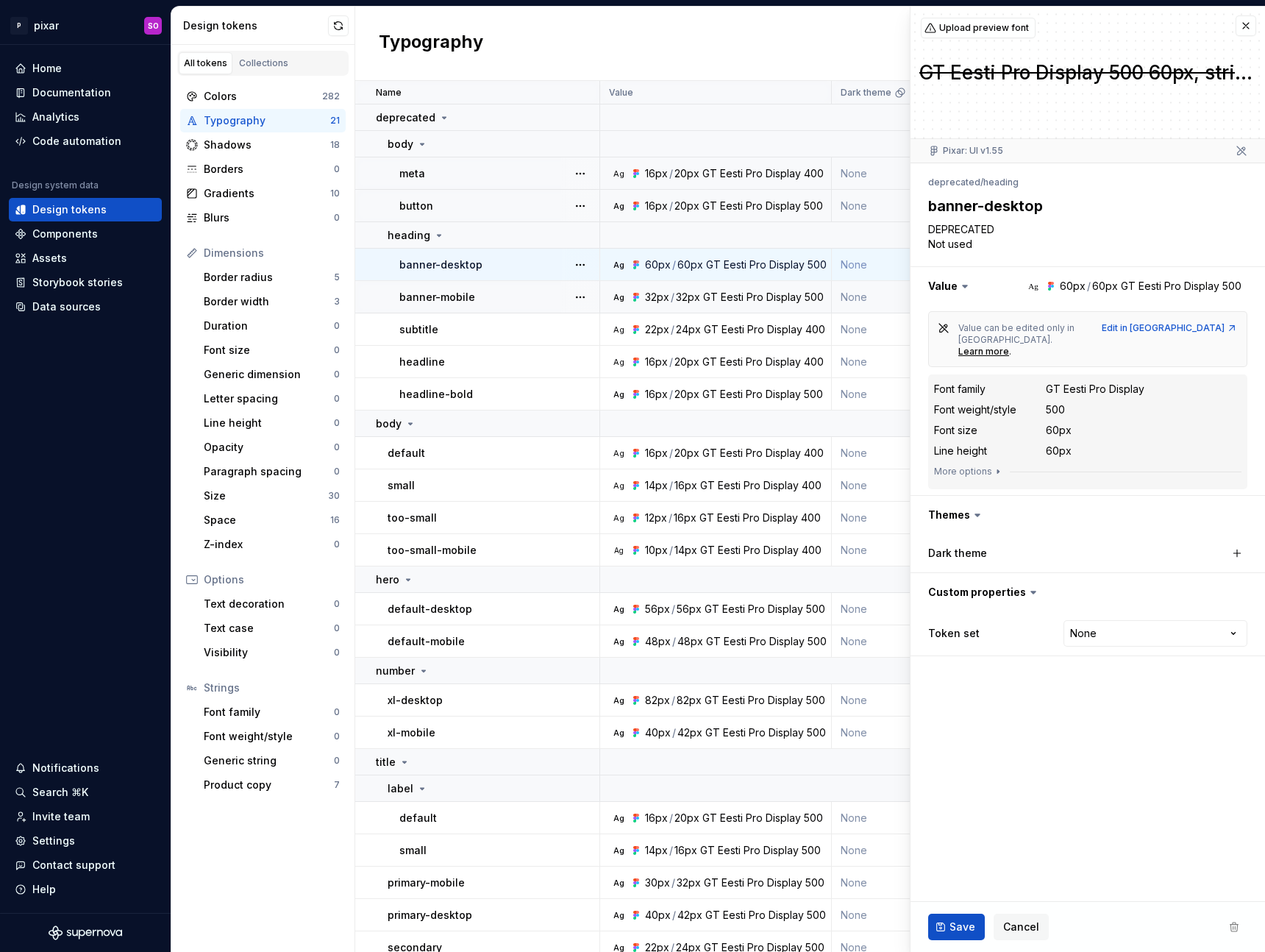
click at [734, 299] on div "GT Eesti Pro Display" at bounding box center [752, 297] width 99 height 15
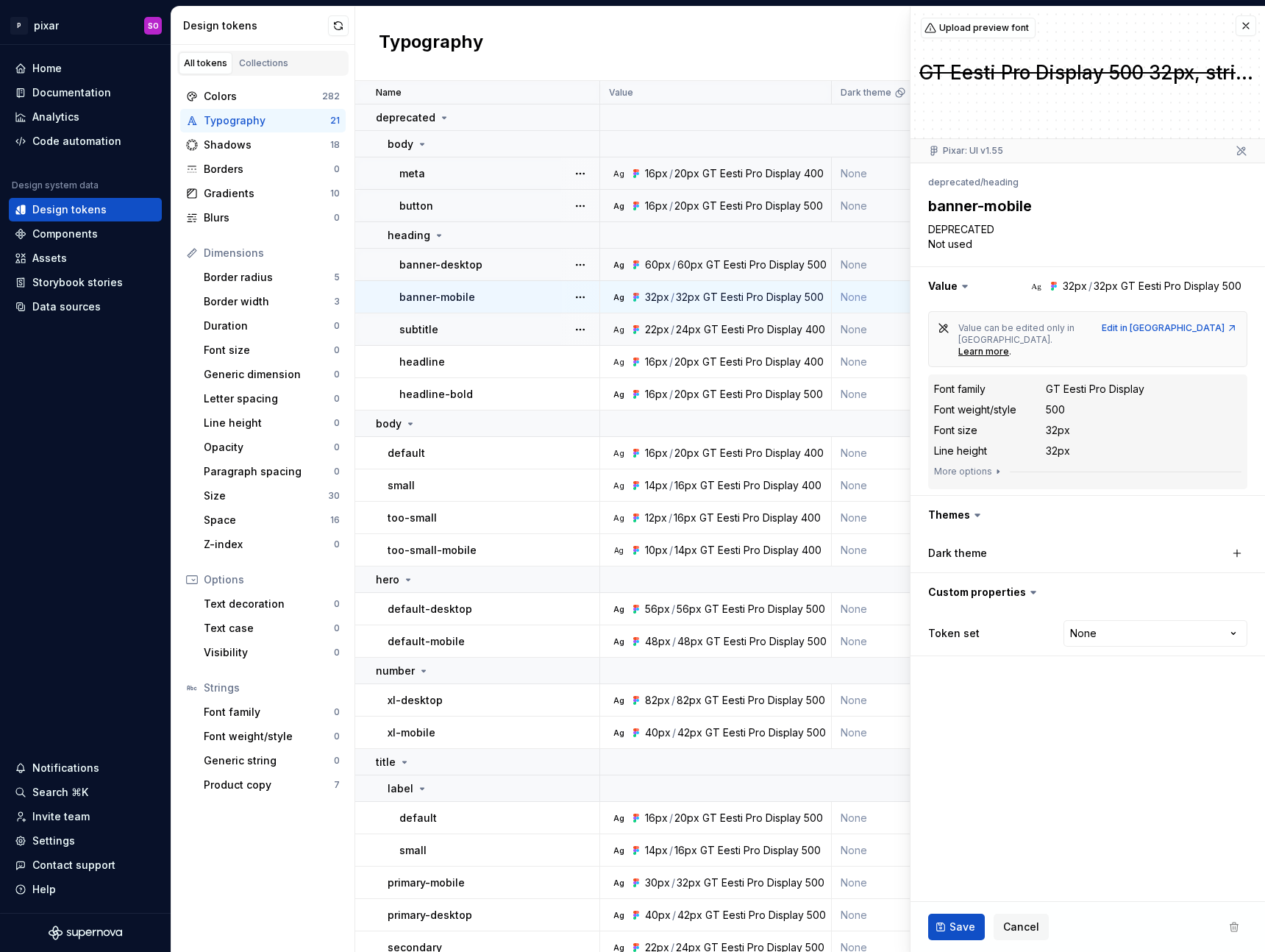
click at [735, 317] on td "Ag 22px / 24px GT Eesti Pro Display 400" at bounding box center [716, 330] width 231 height 33
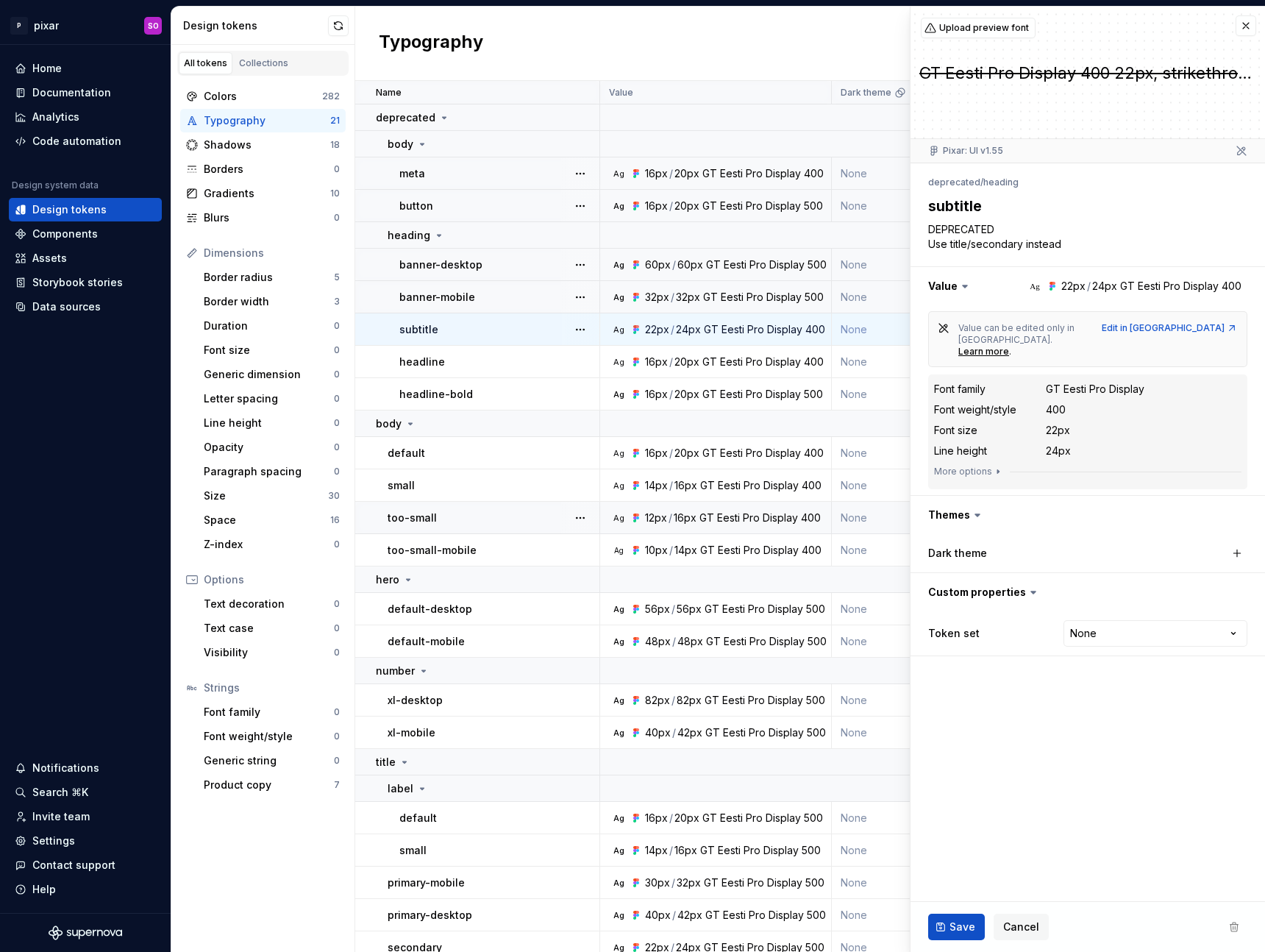
click at [690, 524] on div "16px" at bounding box center [685, 518] width 23 height 15
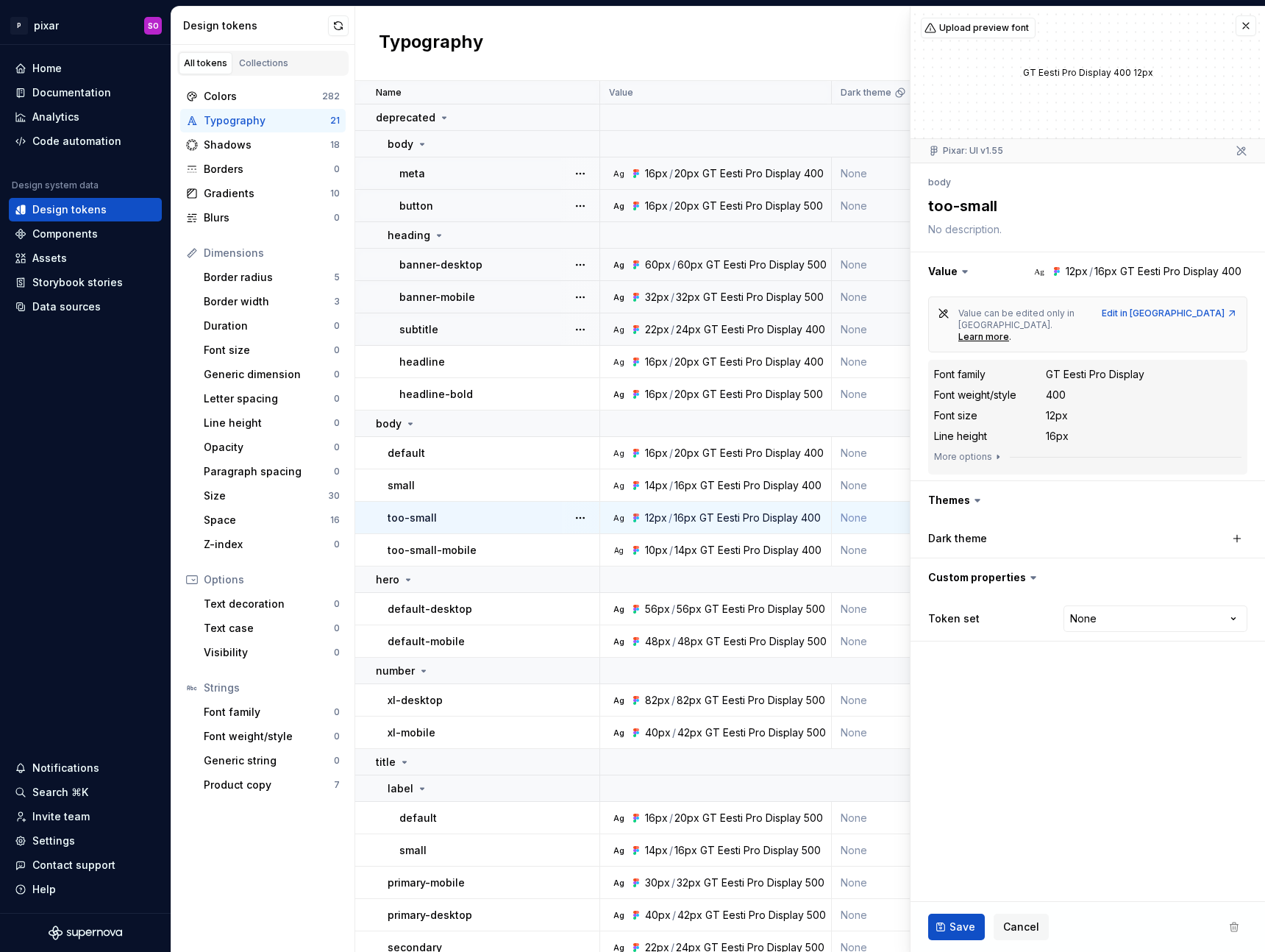
click at [715, 528] on td "Ag 12px / 16px GT Eesti Pro Display 400" at bounding box center [716, 518] width 231 height 33
click at [721, 543] on div "GT Eesti Pro Display" at bounding box center [749, 550] width 99 height 15
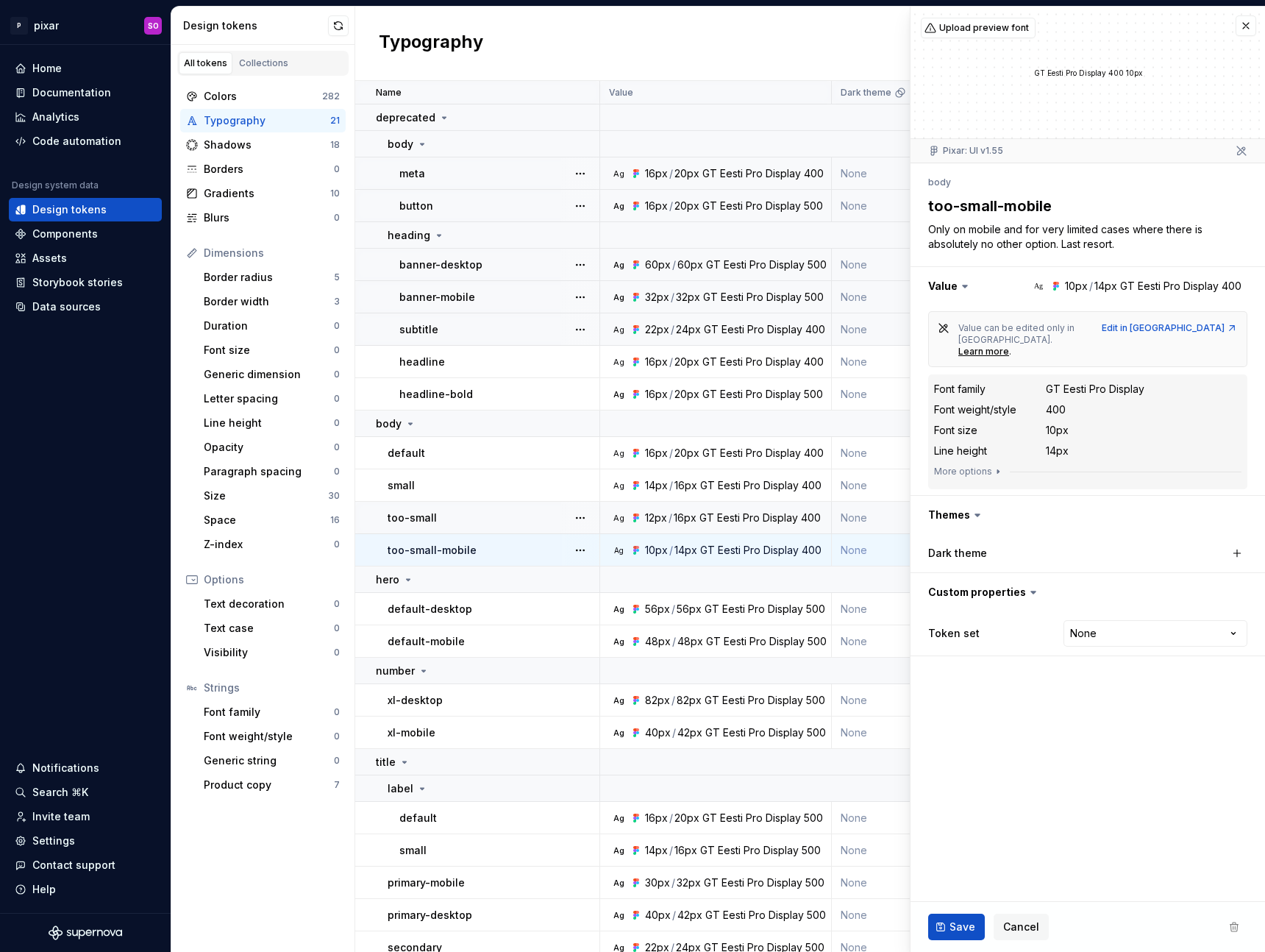
type textarea "*"
